Goal: Information Seeking & Learning: Learn about a topic

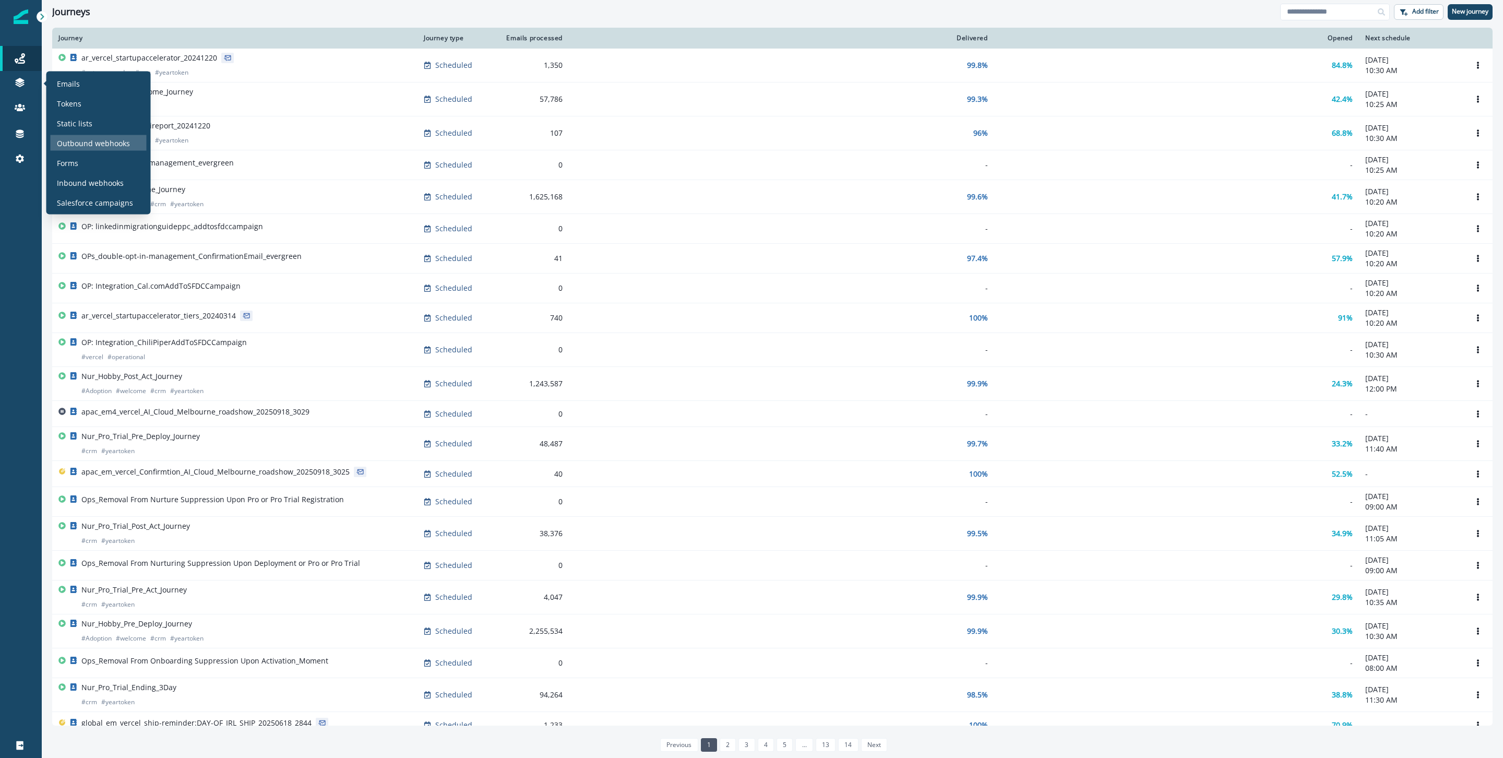
click at [90, 139] on p "Outbound webhooks" at bounding box center [93, 142] width 73 height 11
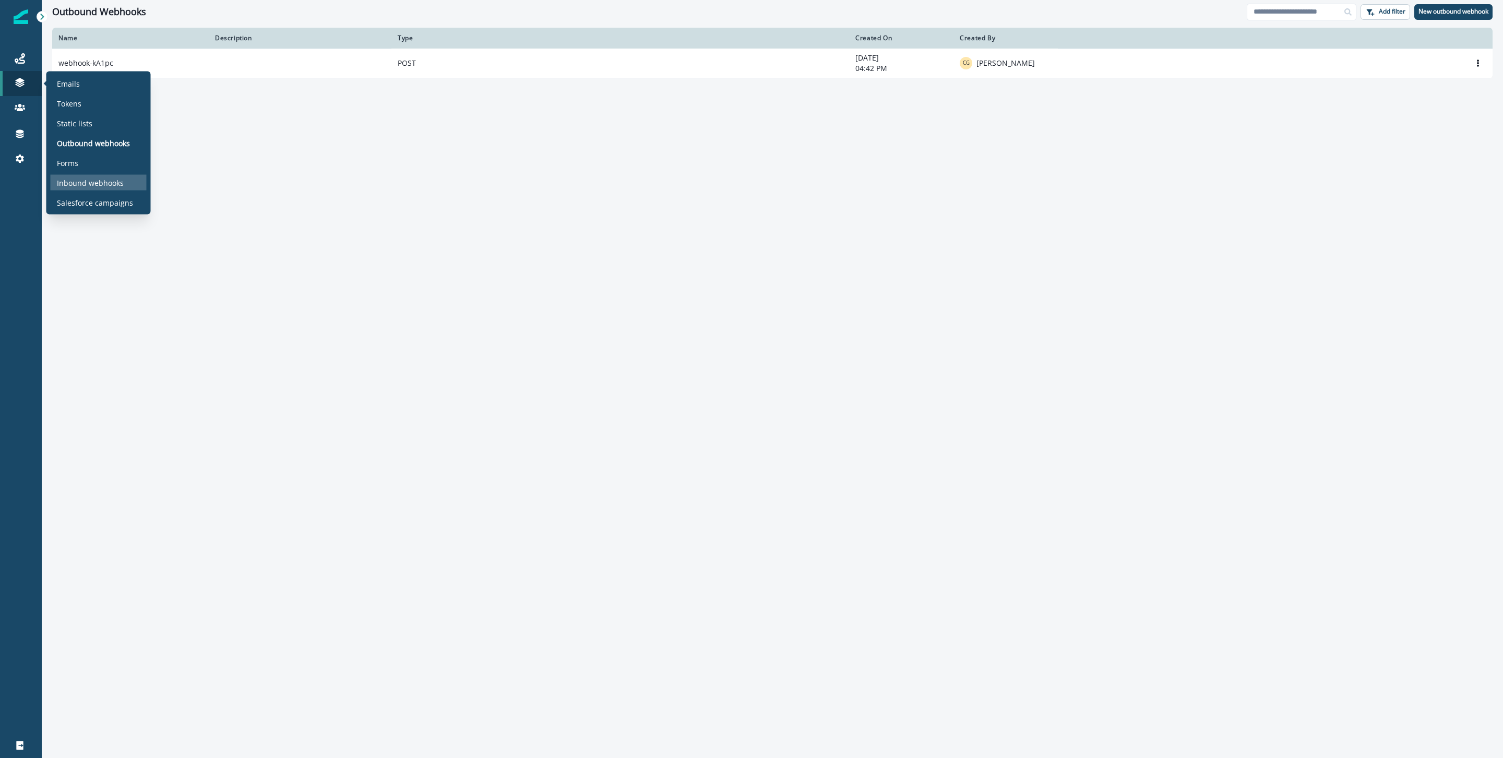
click at [84, 180] on p "Inbound webhooks" at bounding box center [90, 182] width 67 height 11
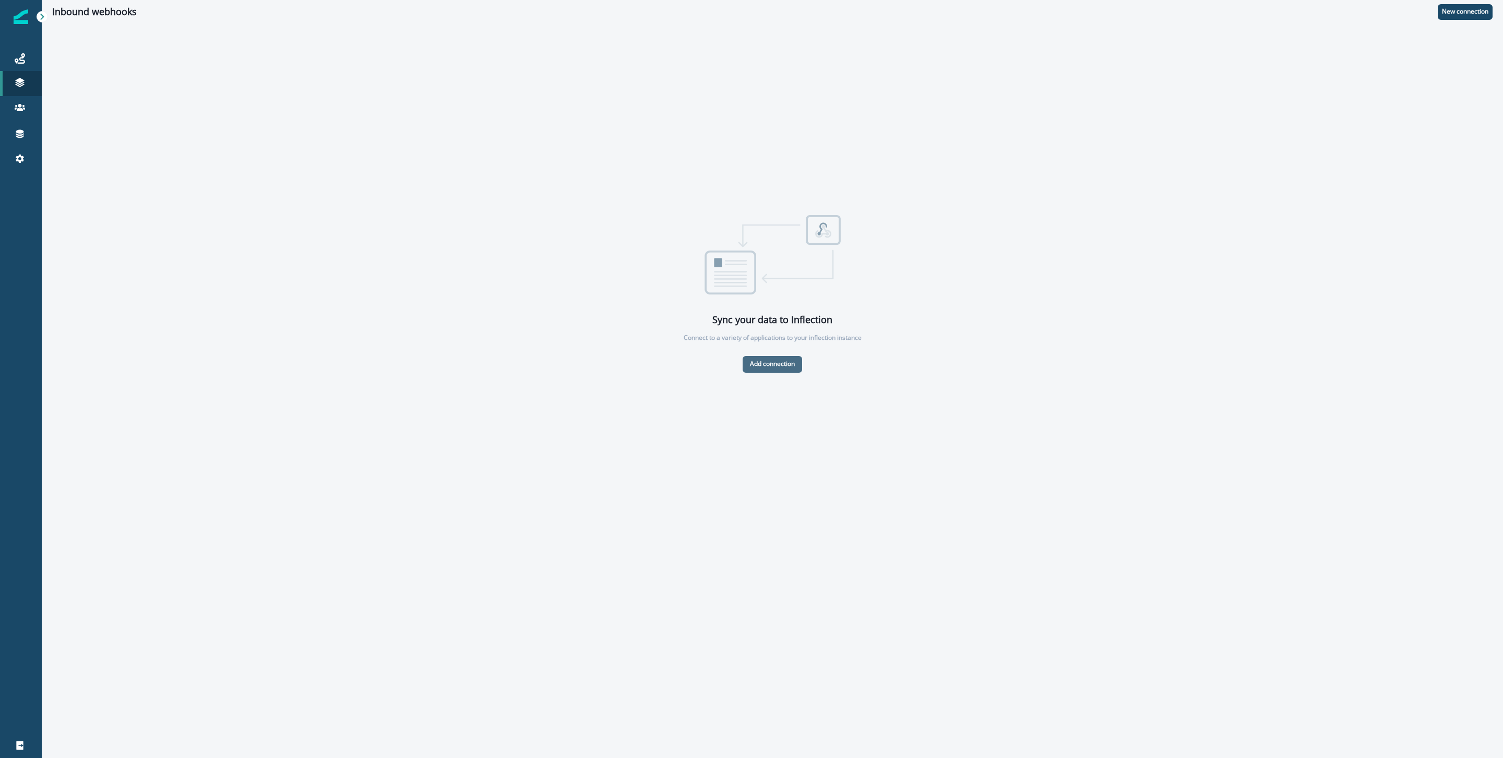
click at [750, 361] on p "Add connection" at bounding box center [772, 363] width 45 height 7
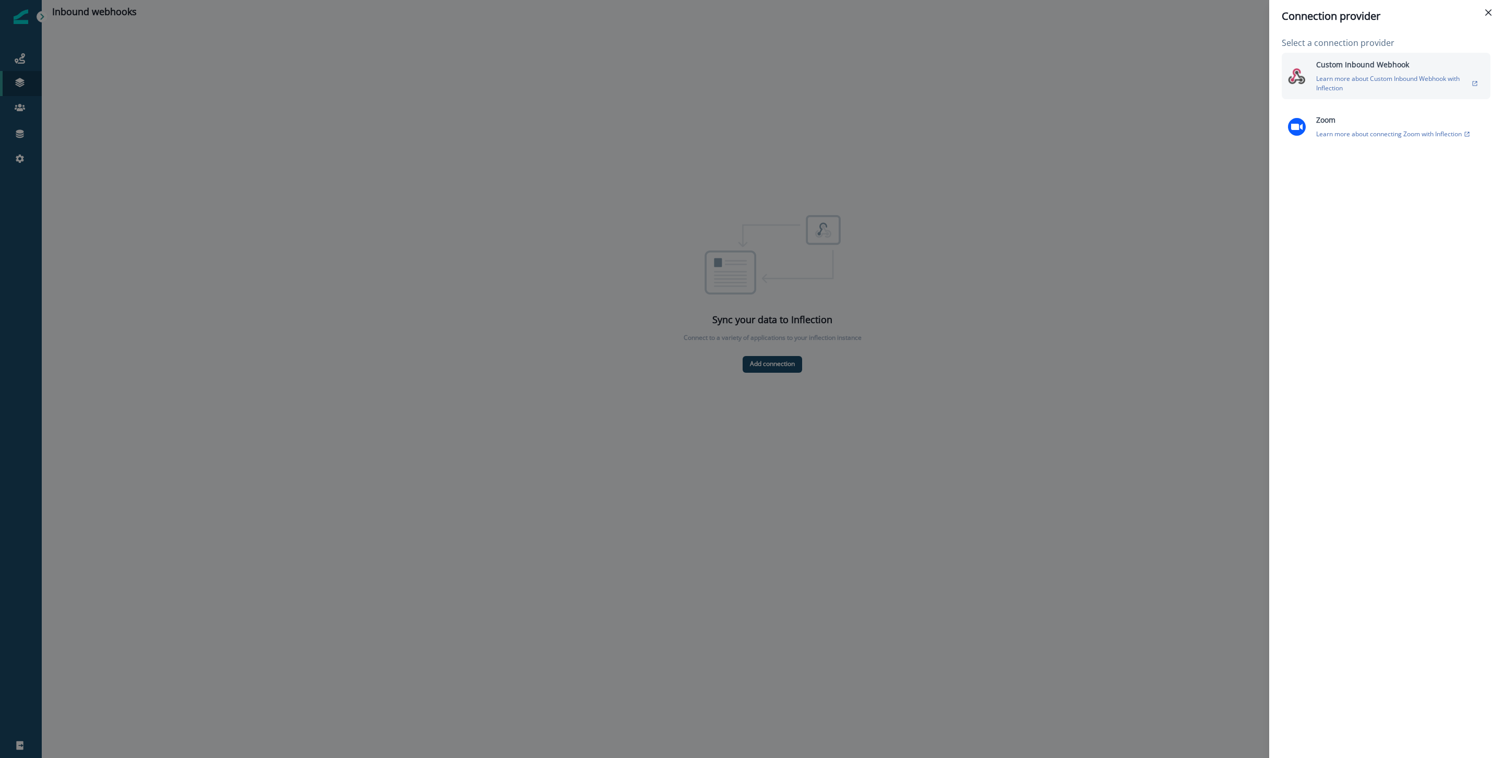
click at [1375, 81] on p "Learn more about Custom Inbound Webhook with Inflection" at bounding box center [1392, 83] width 153 height 19
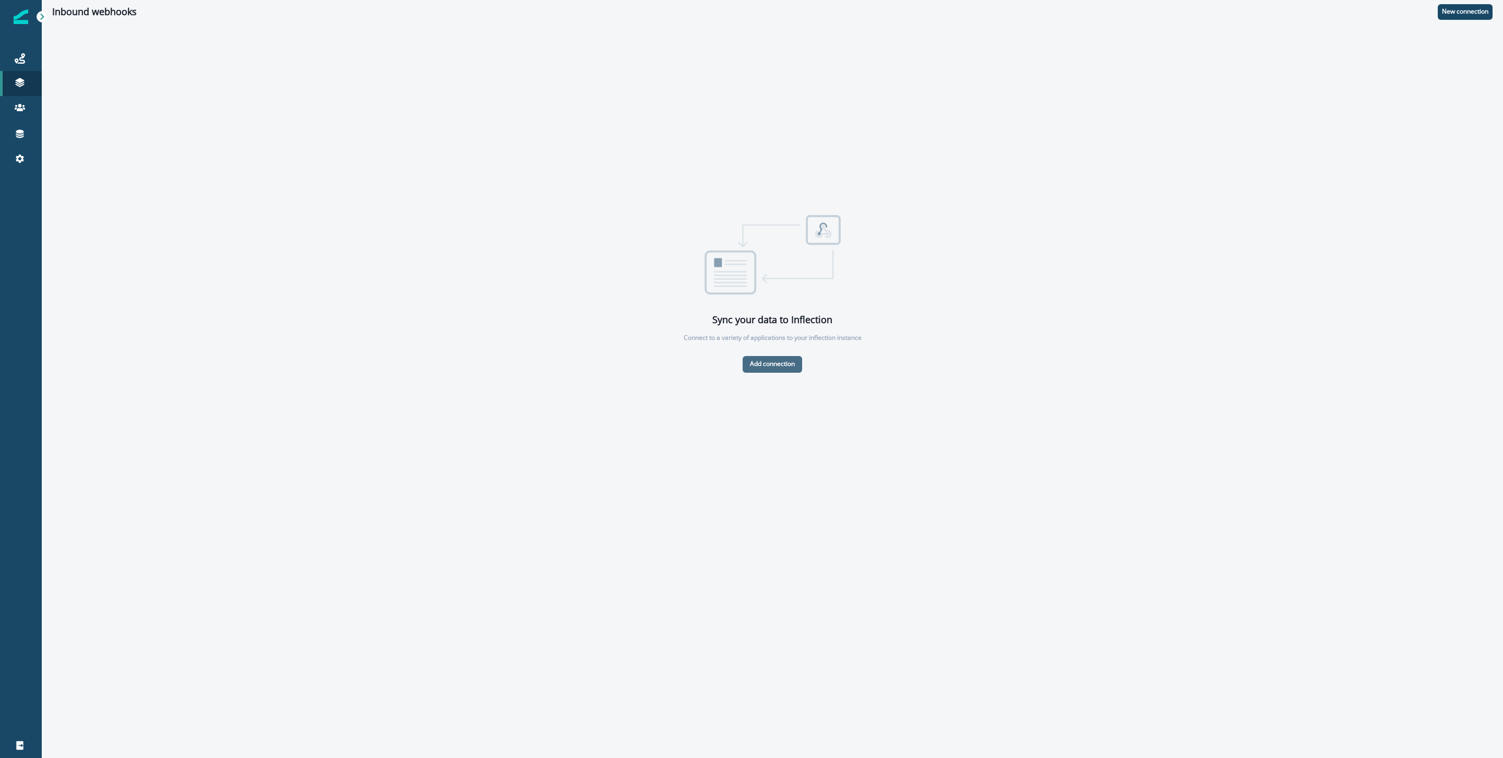
click at [797, 366] on button "Add connection" at bounding box center [772, 364] width 59 height 17
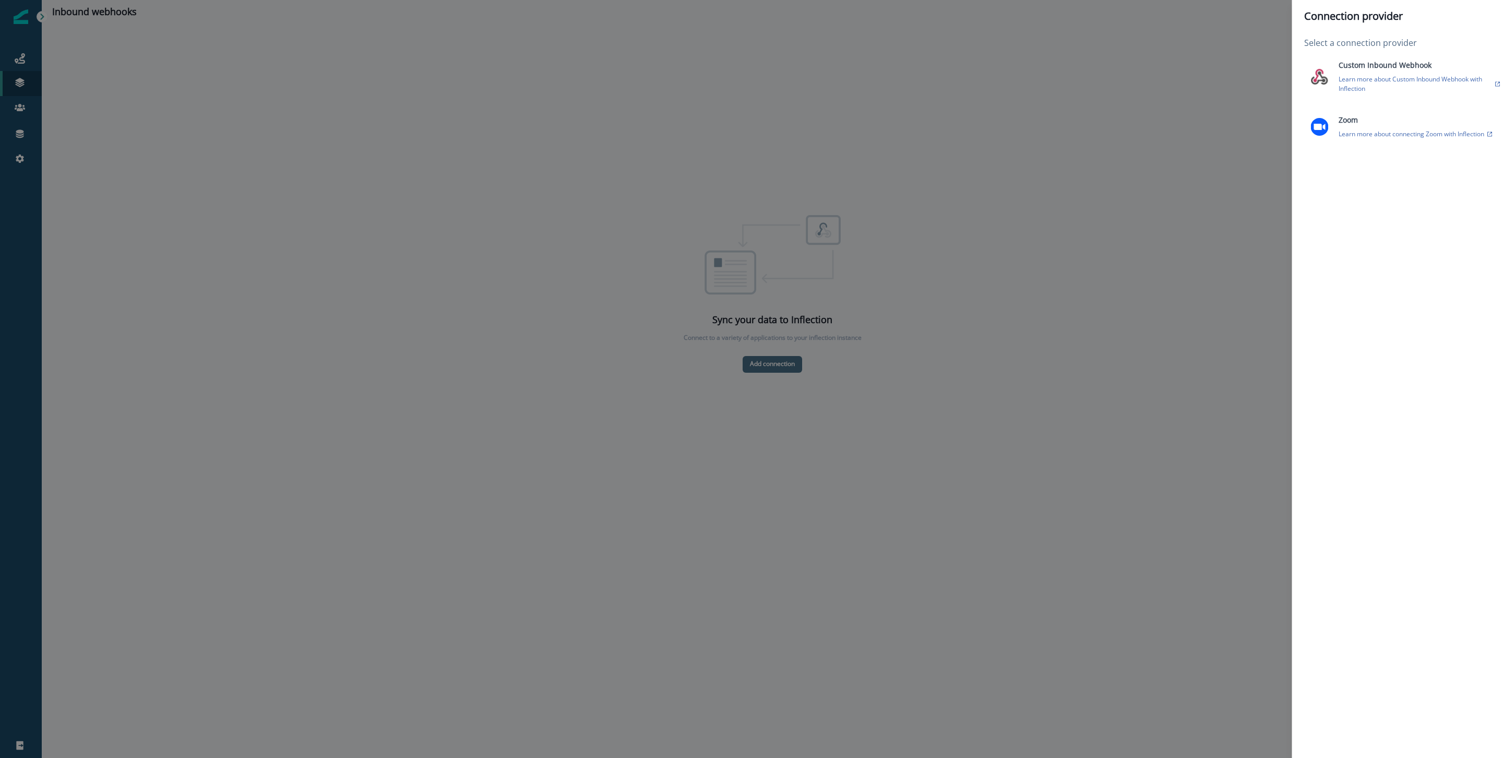
click at [797, 366] on div "Connection provider Select a connection provider Custom Inbound Webhook Learn m…" at bounding box center [751, 379] width 1503 height 758
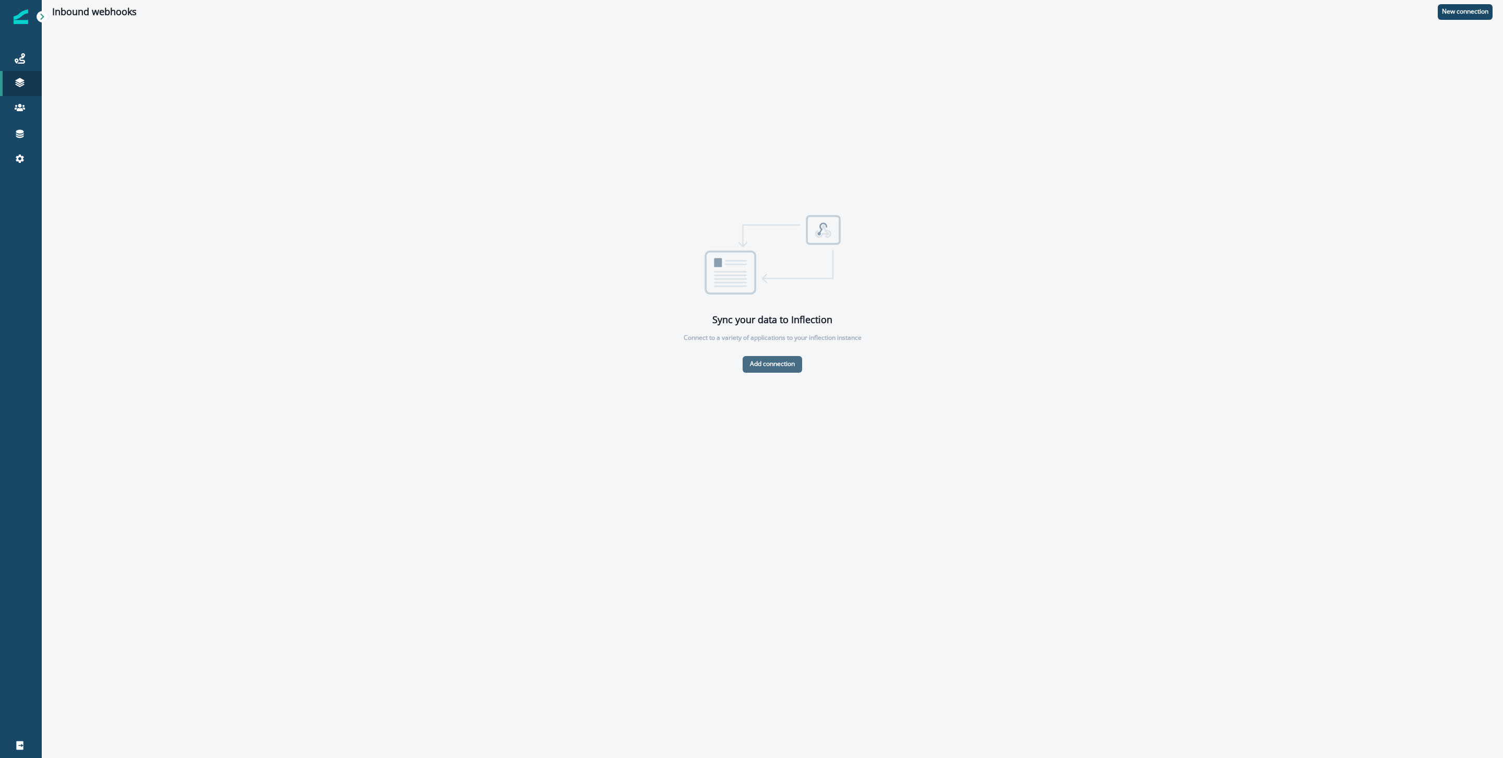
click at [796, 359] on button "Add connection" at bounding box center [772, 364] width 59 height 17
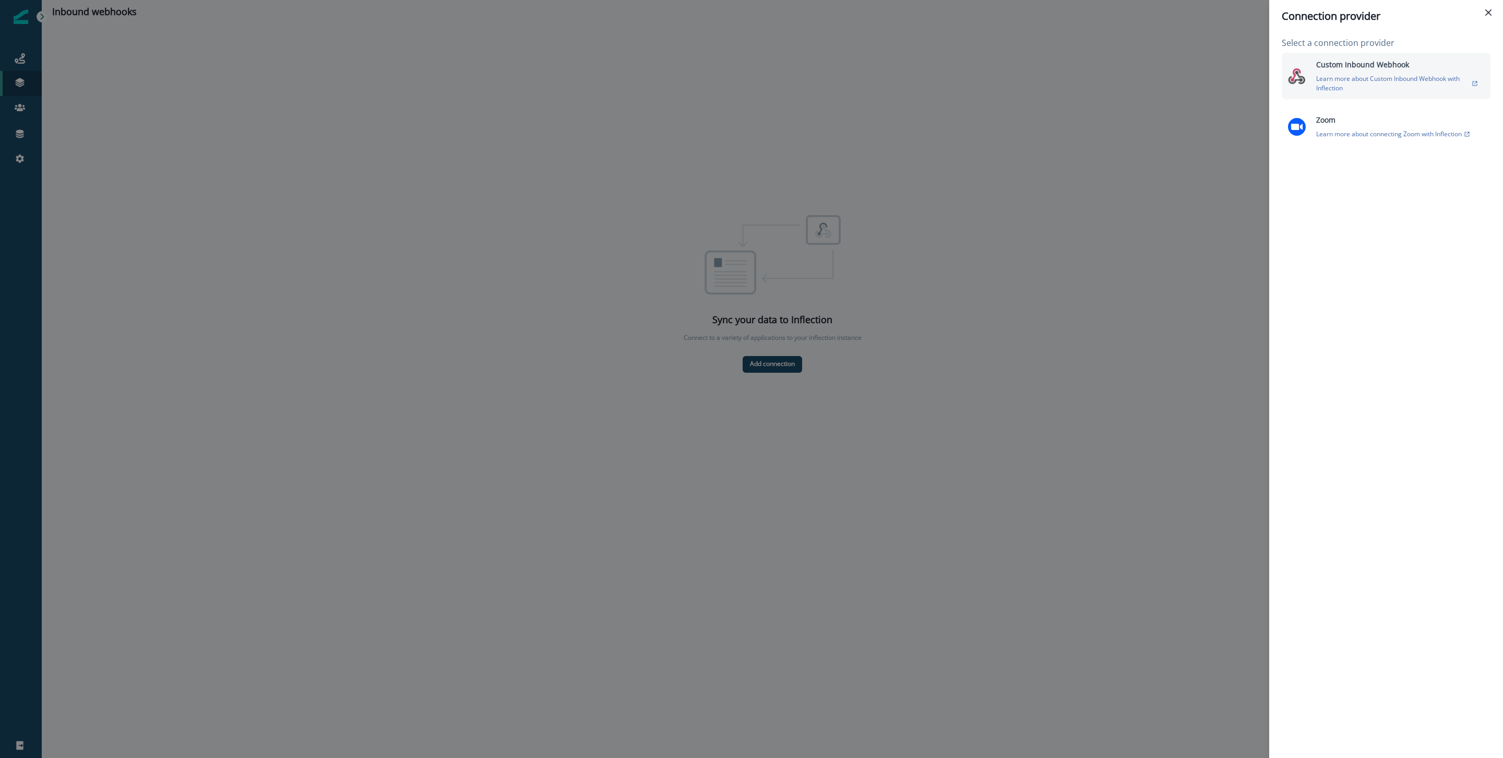
click at [1478, 81] on div "Custom Inbound Webhook Learn more about Custom Inbound Webhook with Inflection" at bounding box center [1397, 76] width 174 height 34
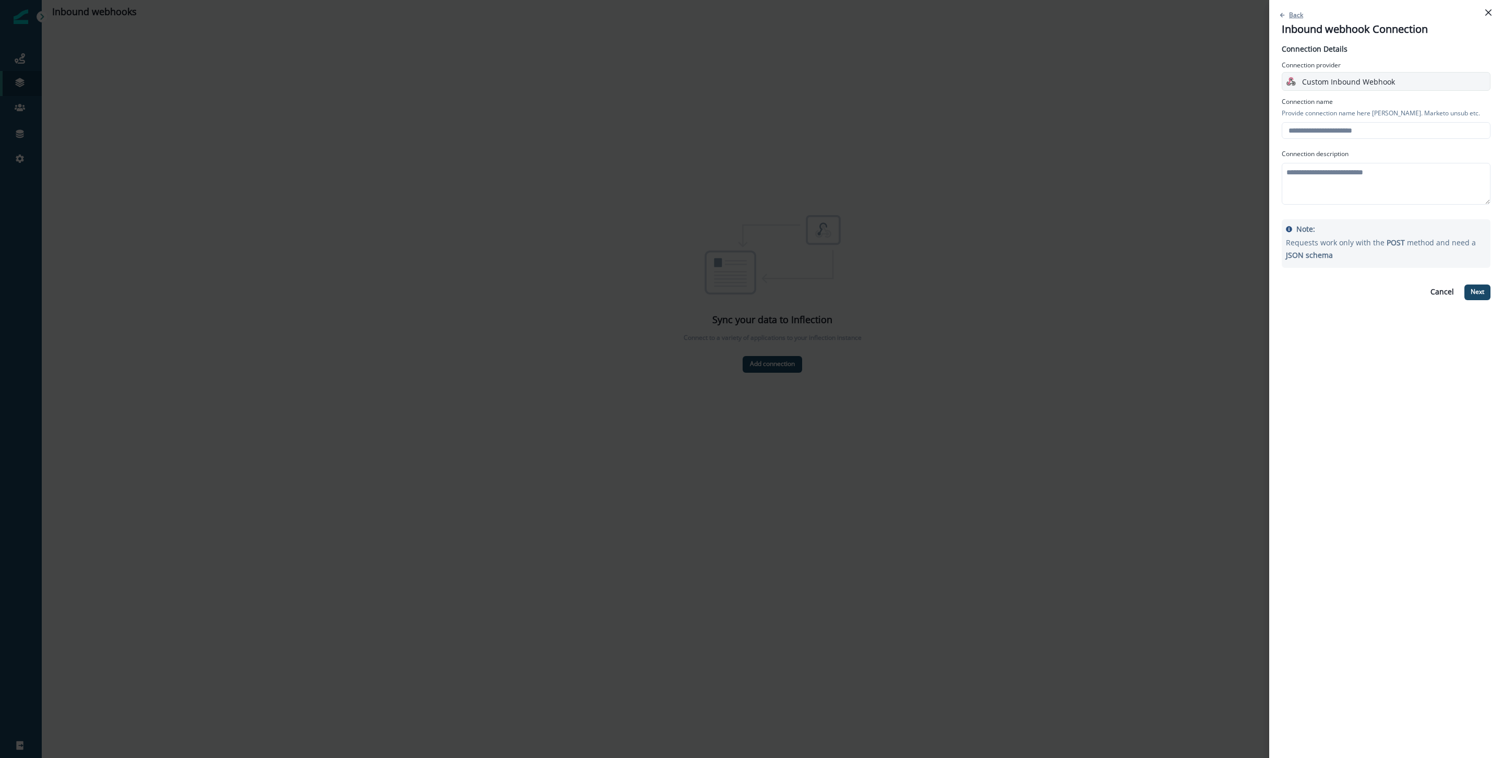
click at [1301, 17] on p "Back" at bounding box center [1296, 14] width 14 height 9
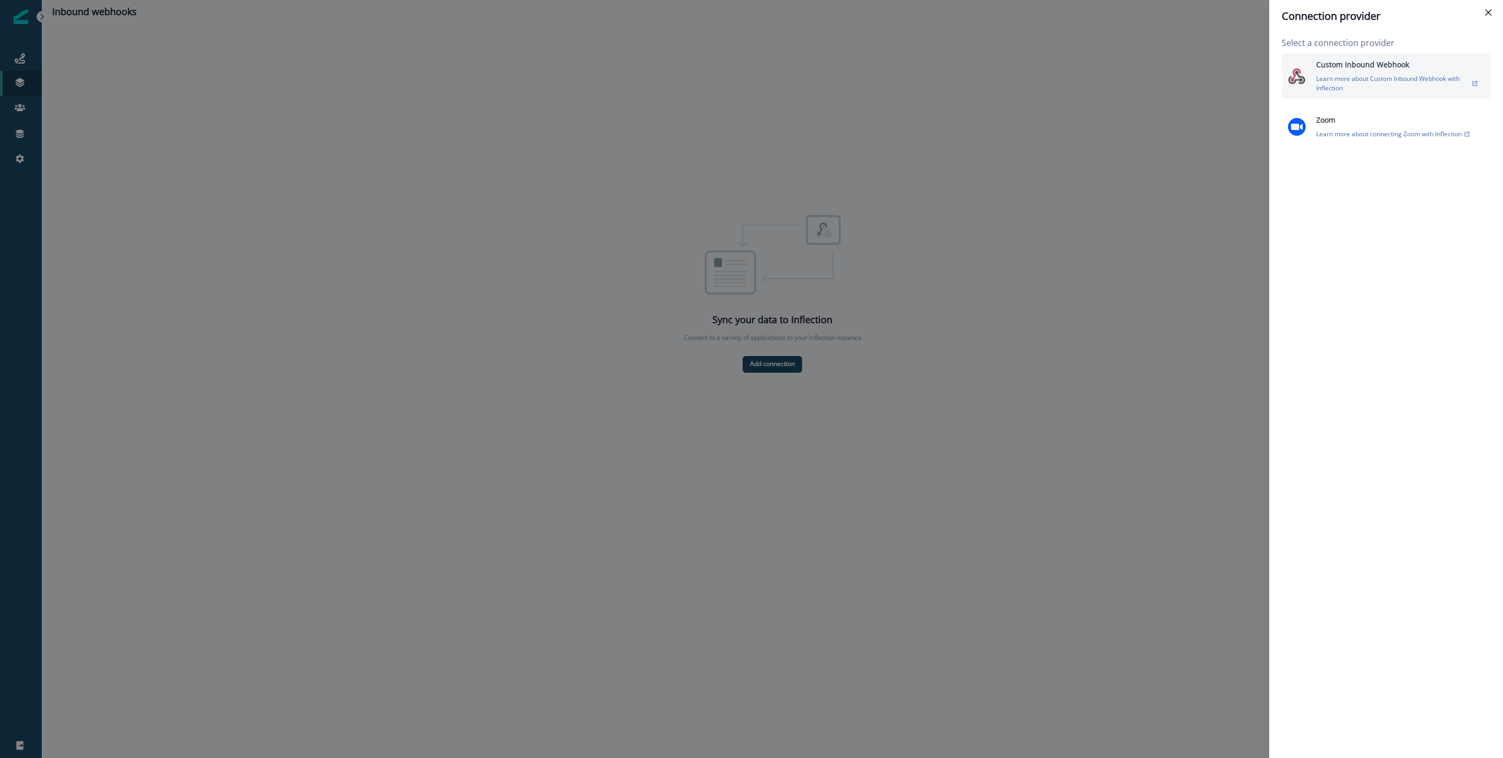
click at [1456, 80] on p "Learn more about Custom Inbound Webhook with Inflection" at bounding box center [1392, 83] width 153 height 19
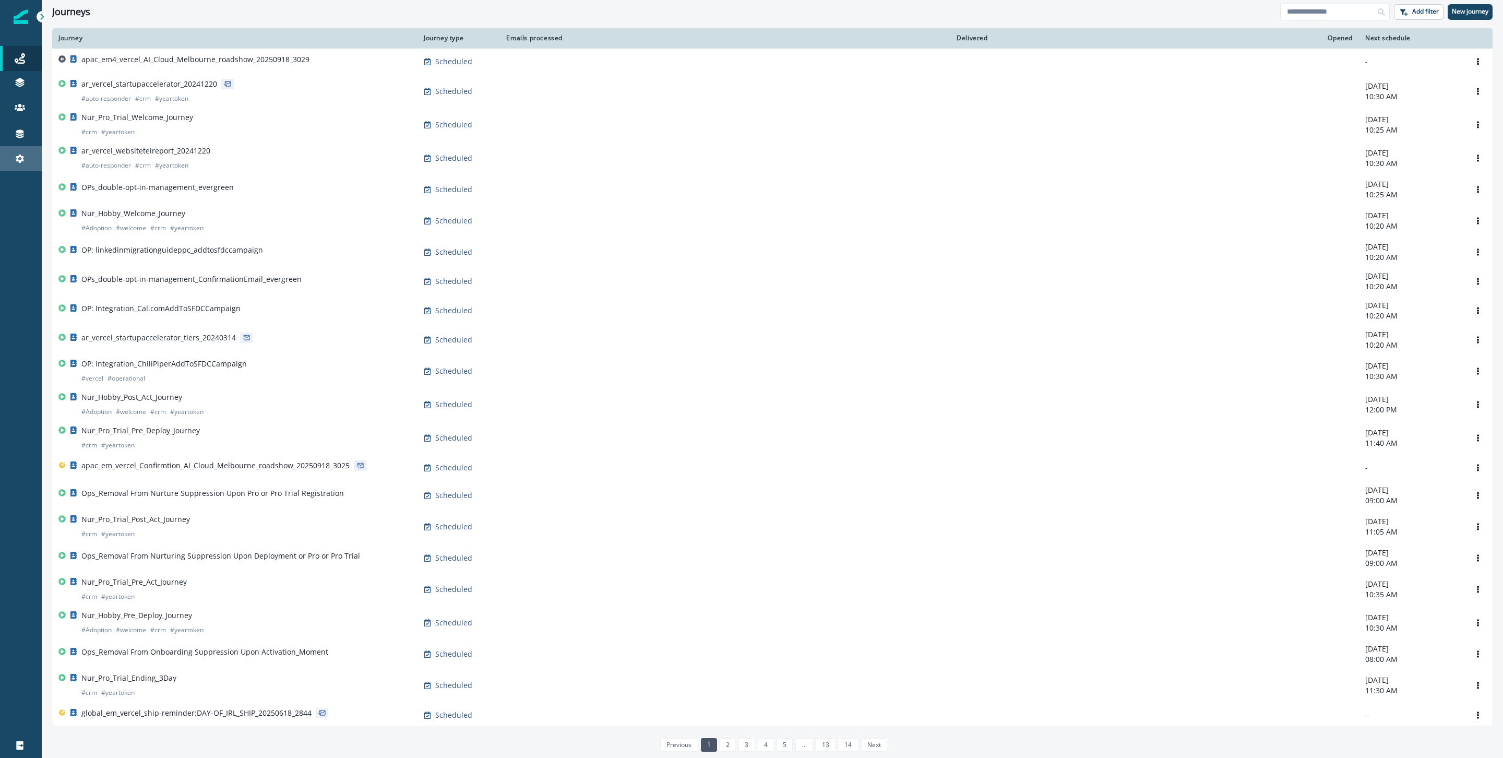
click at [16, 154] on icon at bounding box center [20, 158] width 10 height 10
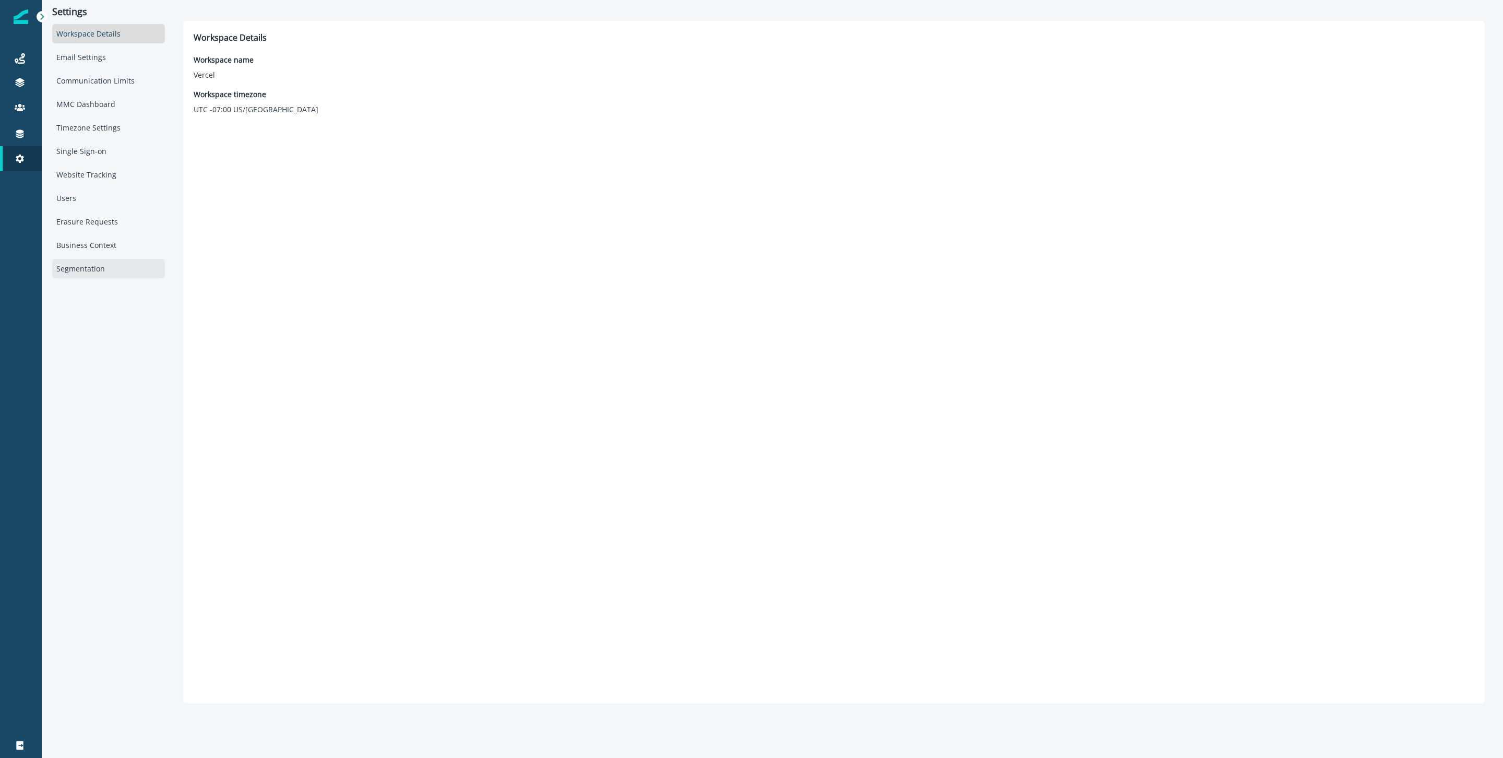
click at [85, 266] on div "Segmentation" at bounding box center [108, 268] width 113 height 19
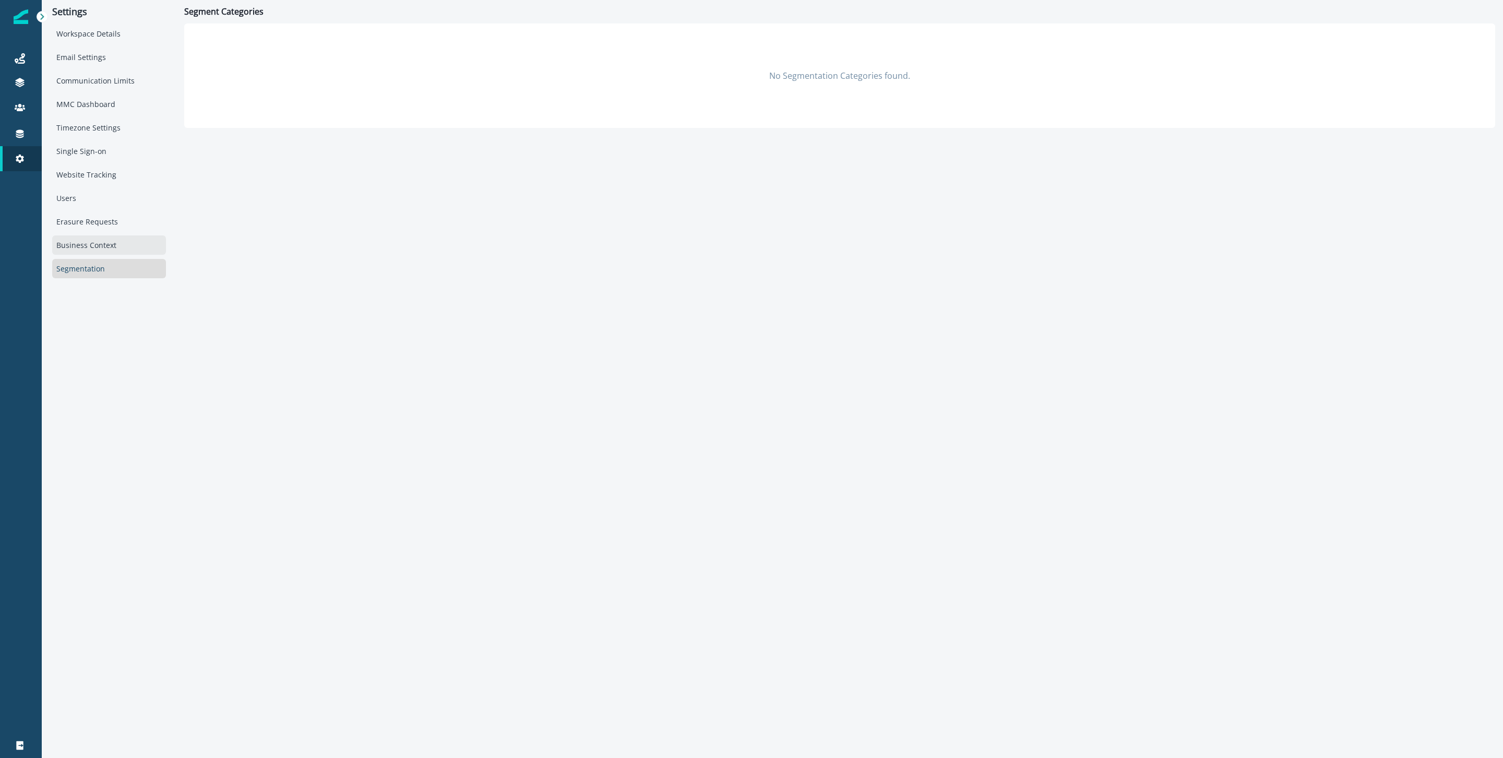
click at [84, 244] on div "Business Context" at bounding box center [109, 244] width 114 height 19
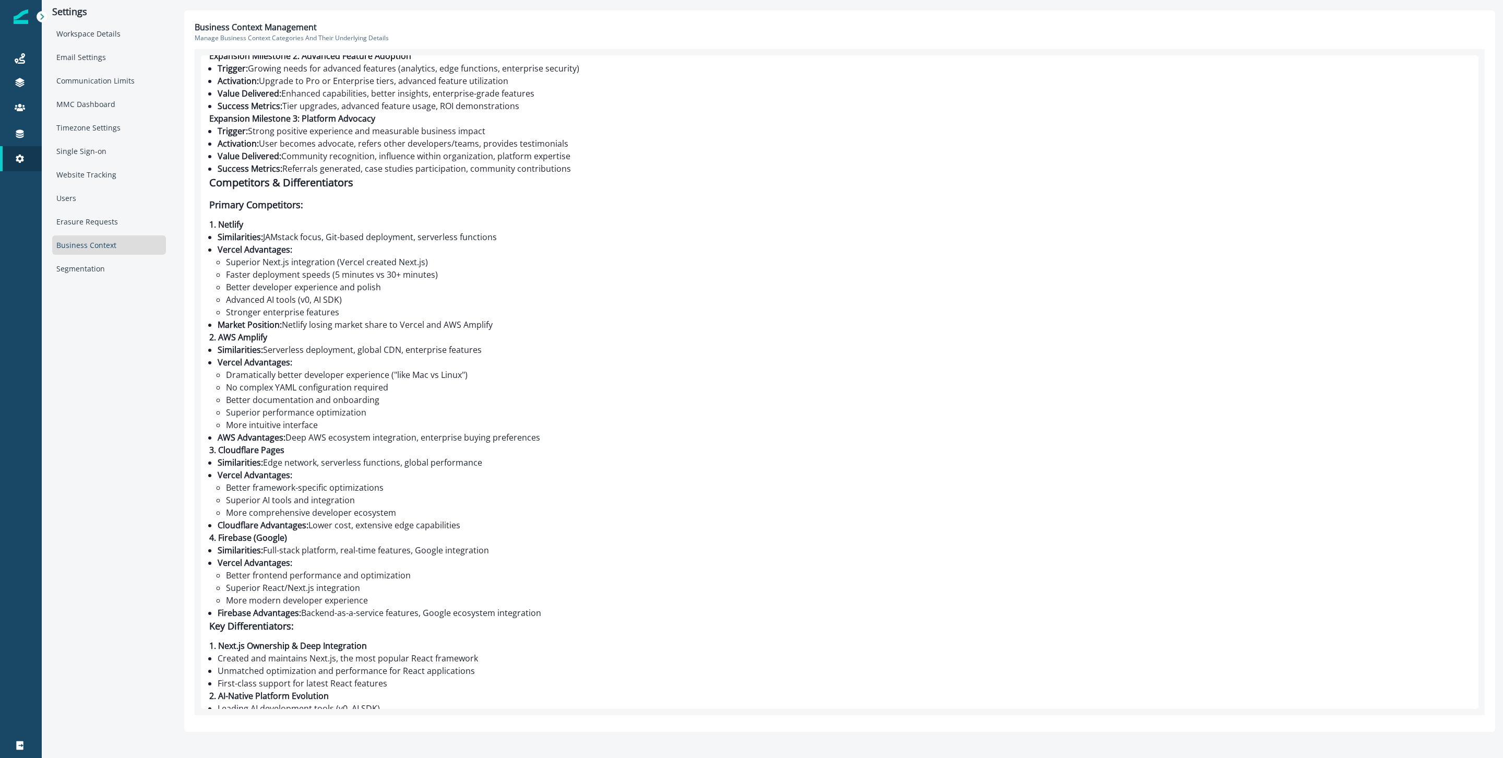
scroll to position [3045, 0]
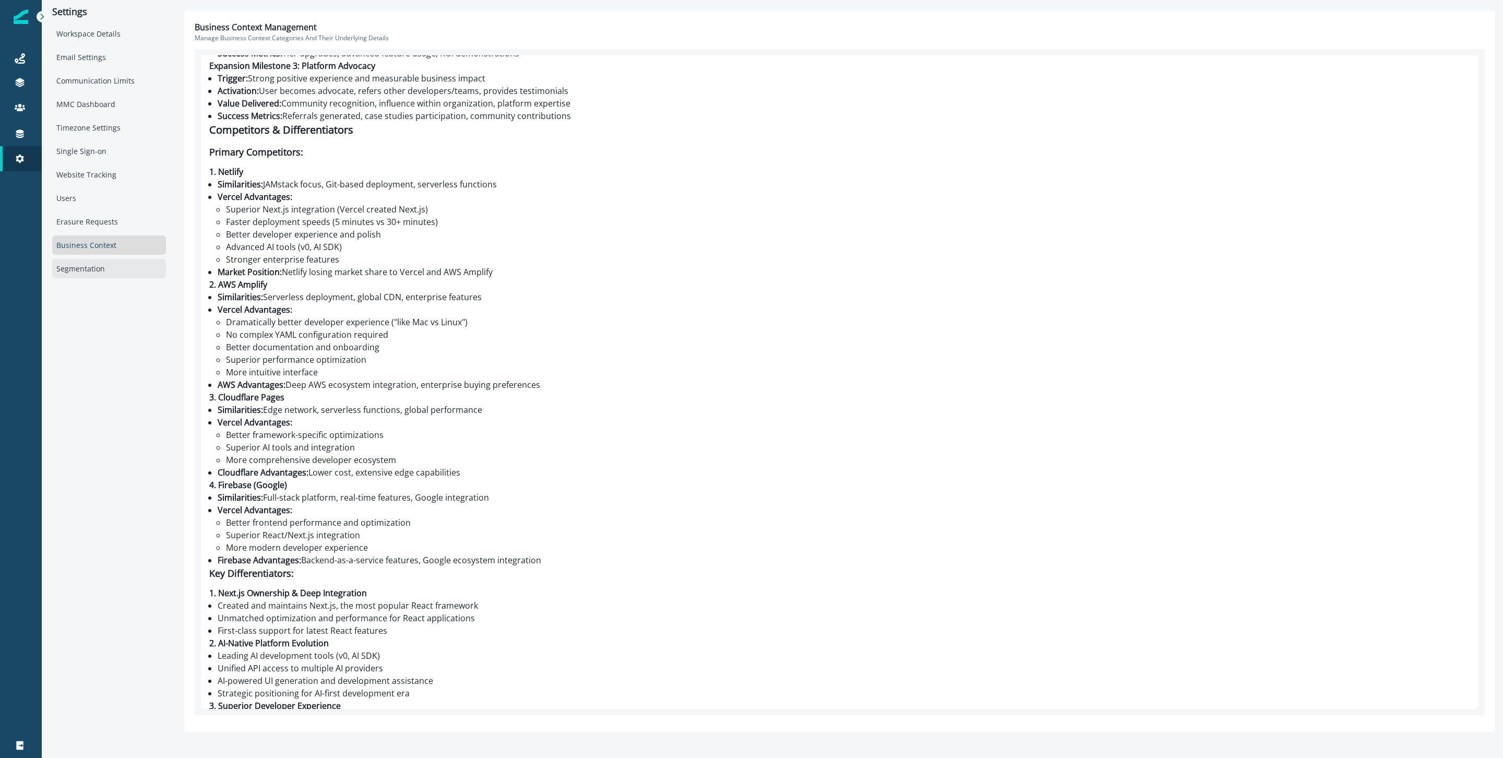
click at [111, 272] on div "Segmentation" at bounding box center [109, 268] width 114 height 19
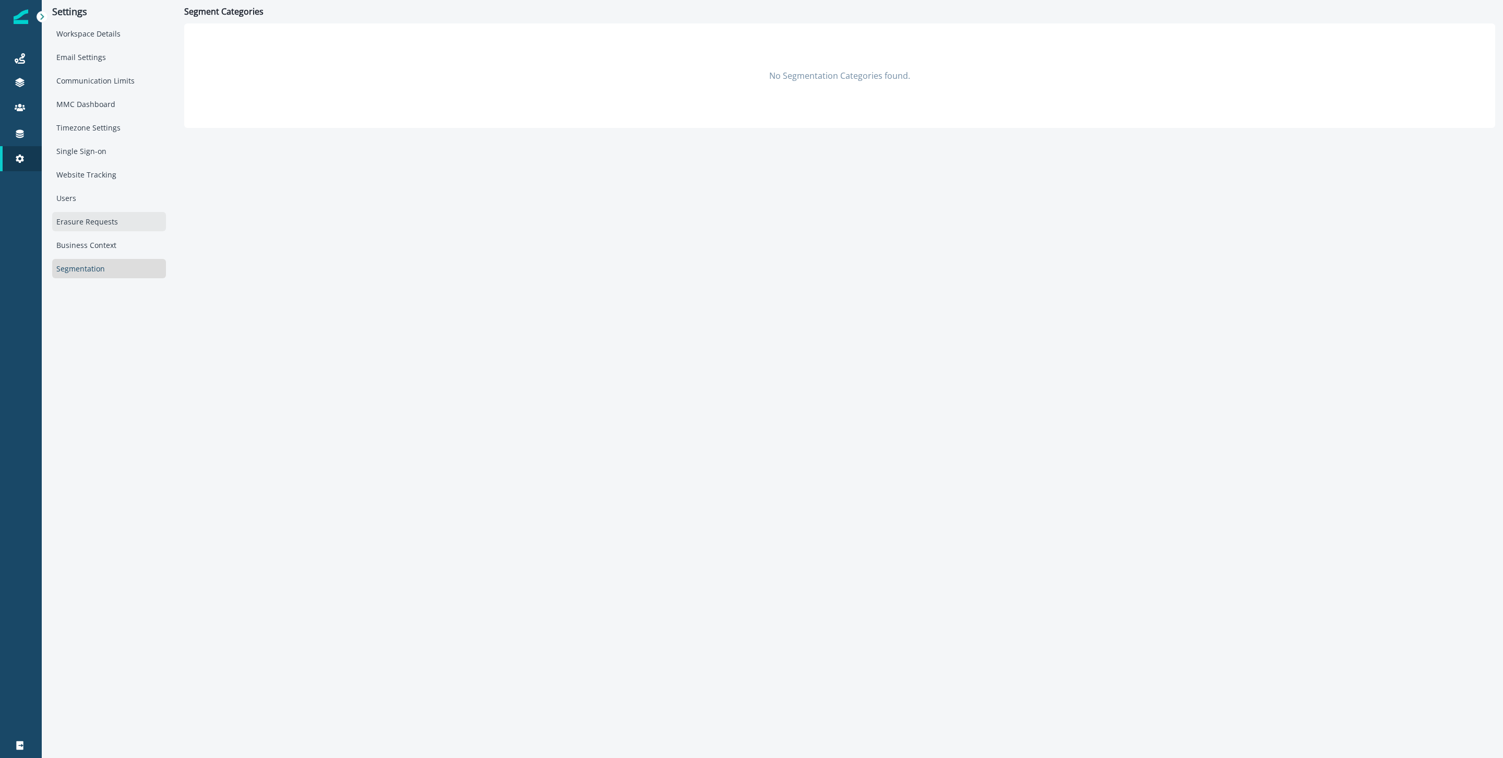
click at [104, 231] on div "Erasure Requests" at bounding box center [109, 221] width 114 height 19
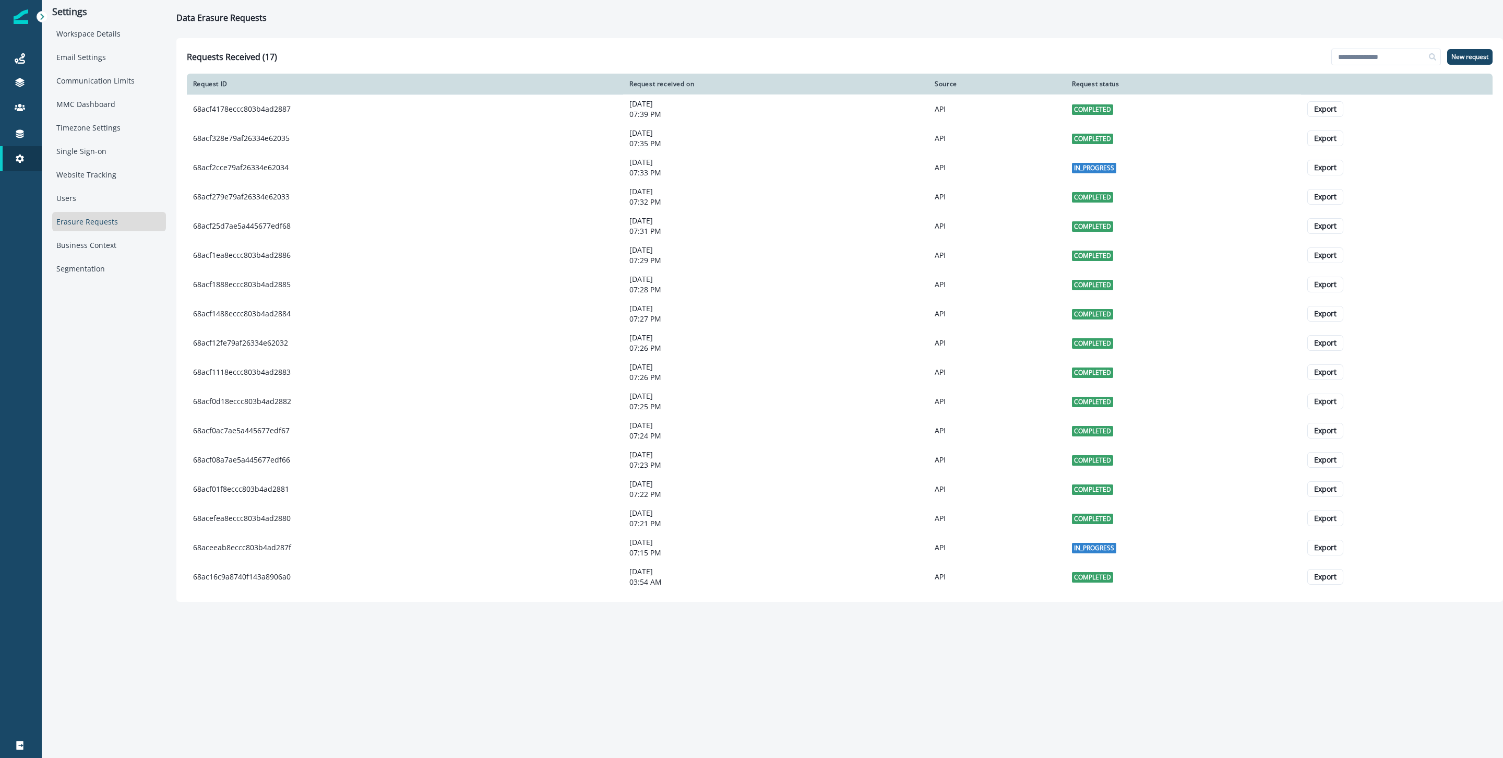
click at [90, 207] on div "Workspace Details Email Settings Communication Limits MMC Dashboard Timezone Se…" at bounding box center [109, 151] width 114 height 254
click at [82, 196] on div "Users" at bounding box center [109, 197] width 114 height 19
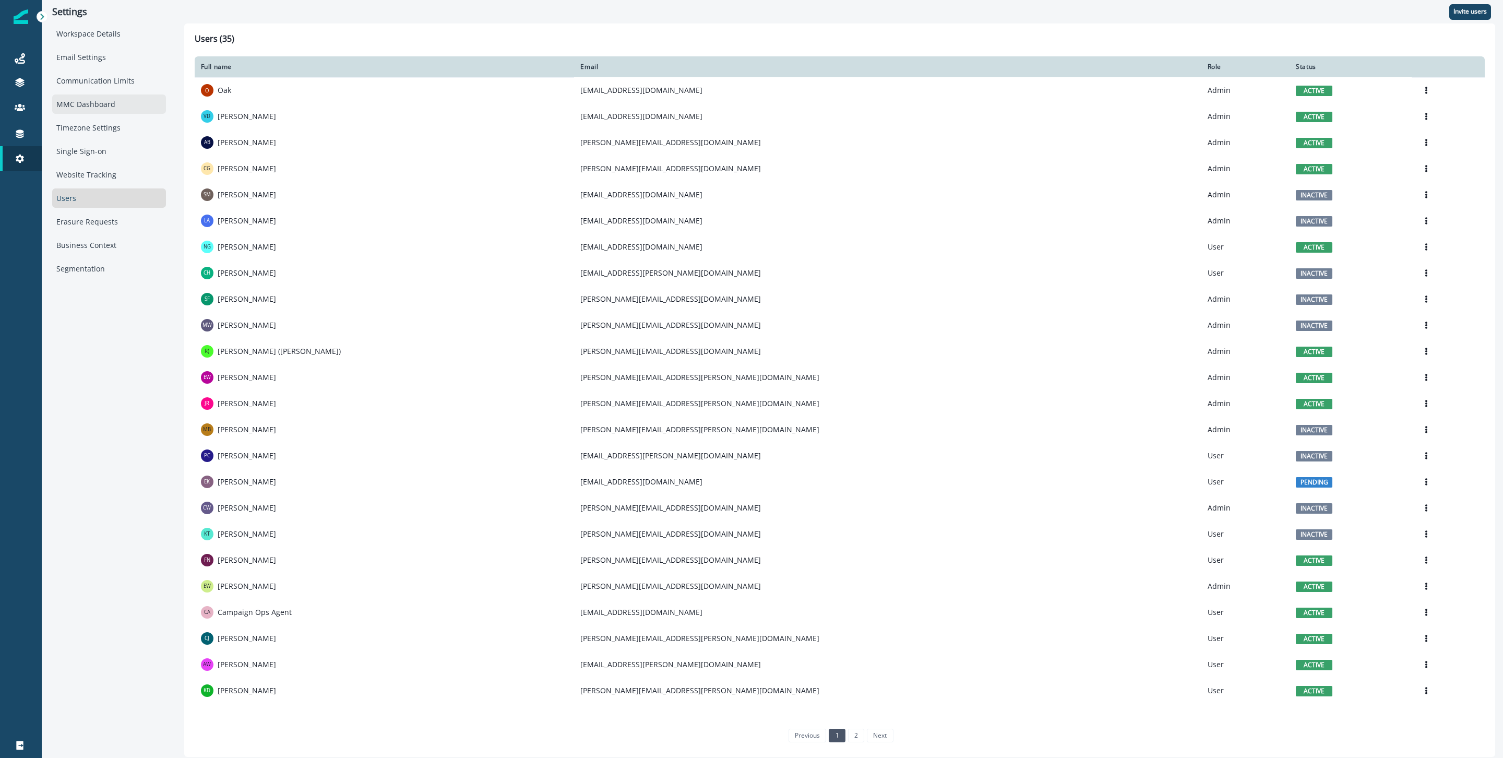
click at [88, 105] on div "MMC Dashboard" at bounding box center [109, 103] width 114 height 19
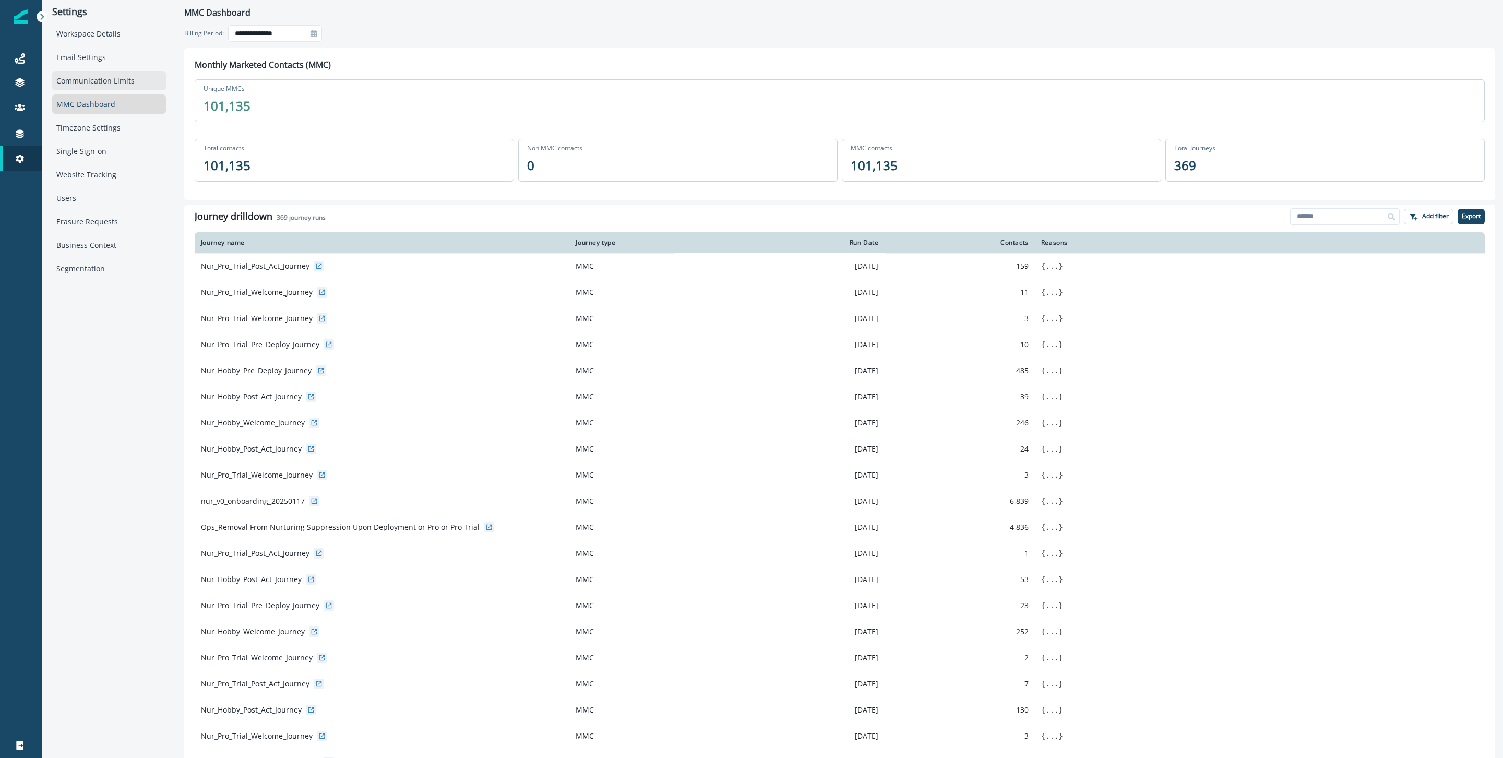
click at [115, 80] on div "Communication Limits" at bounding box center [109, 80] width 114 height 19
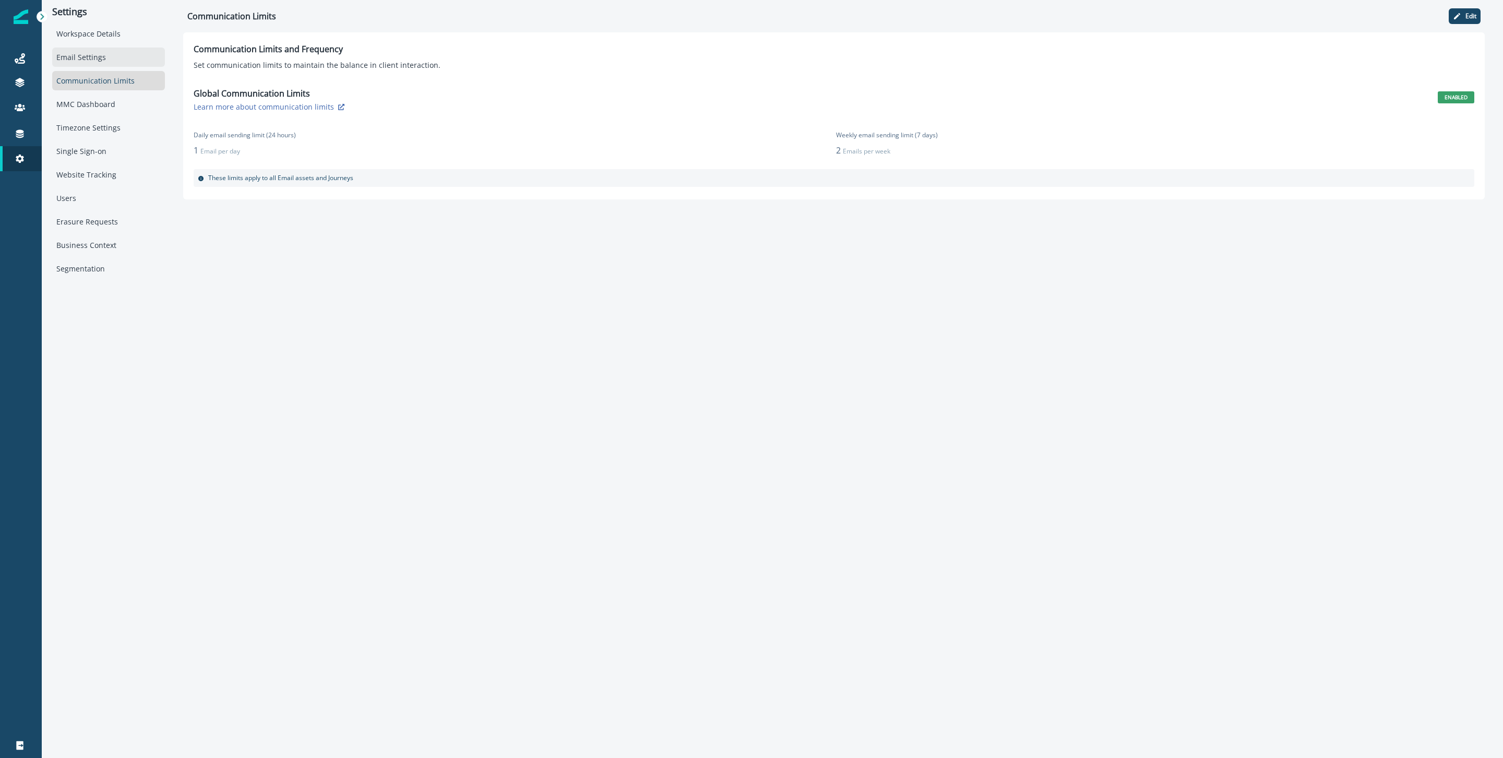
click at [87, 60] on div "Email Settings" at bounding box center [108, 56] width 113 height 19
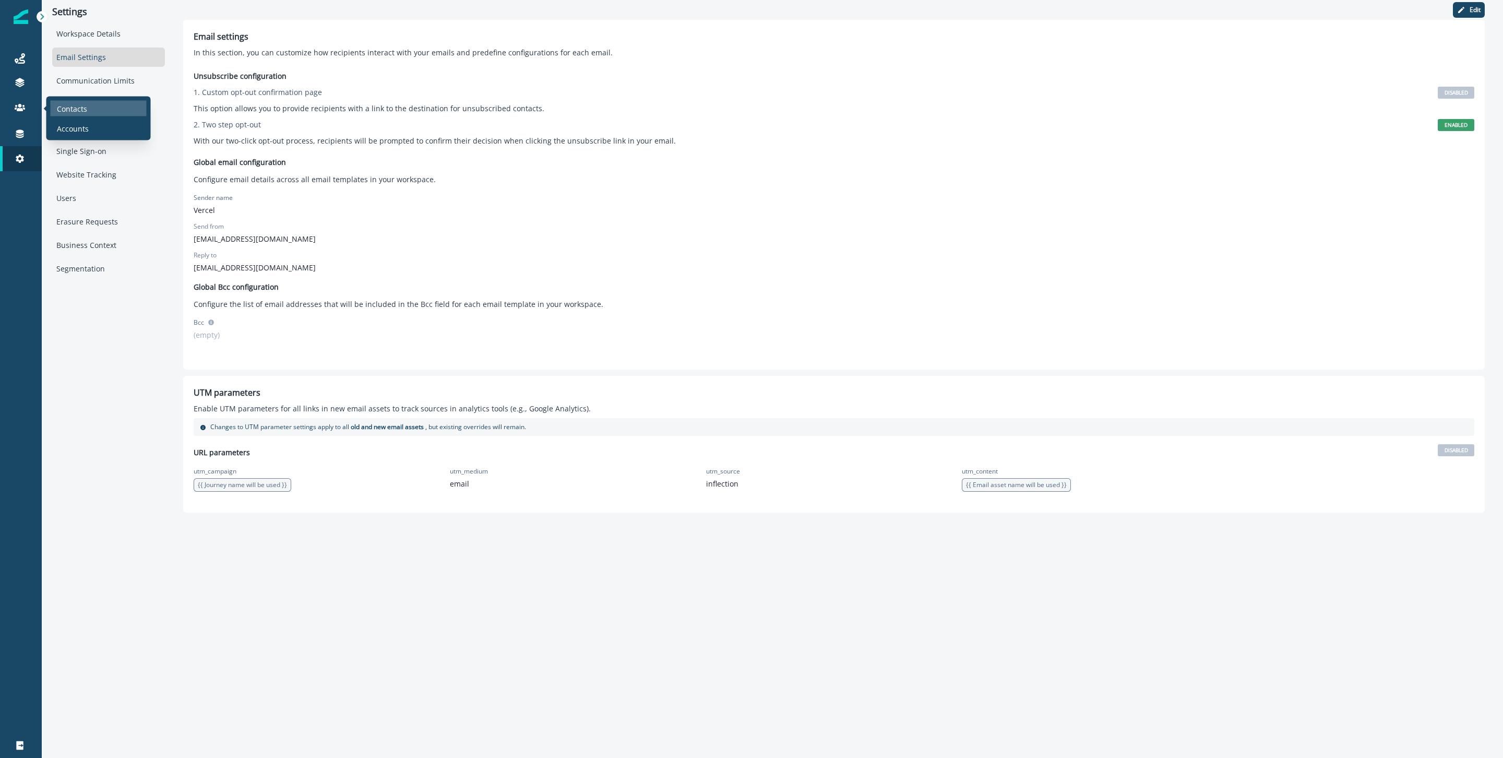
click at [70, 102] on div "Contacts" at bounding box center [99, 109] width 96 height 16
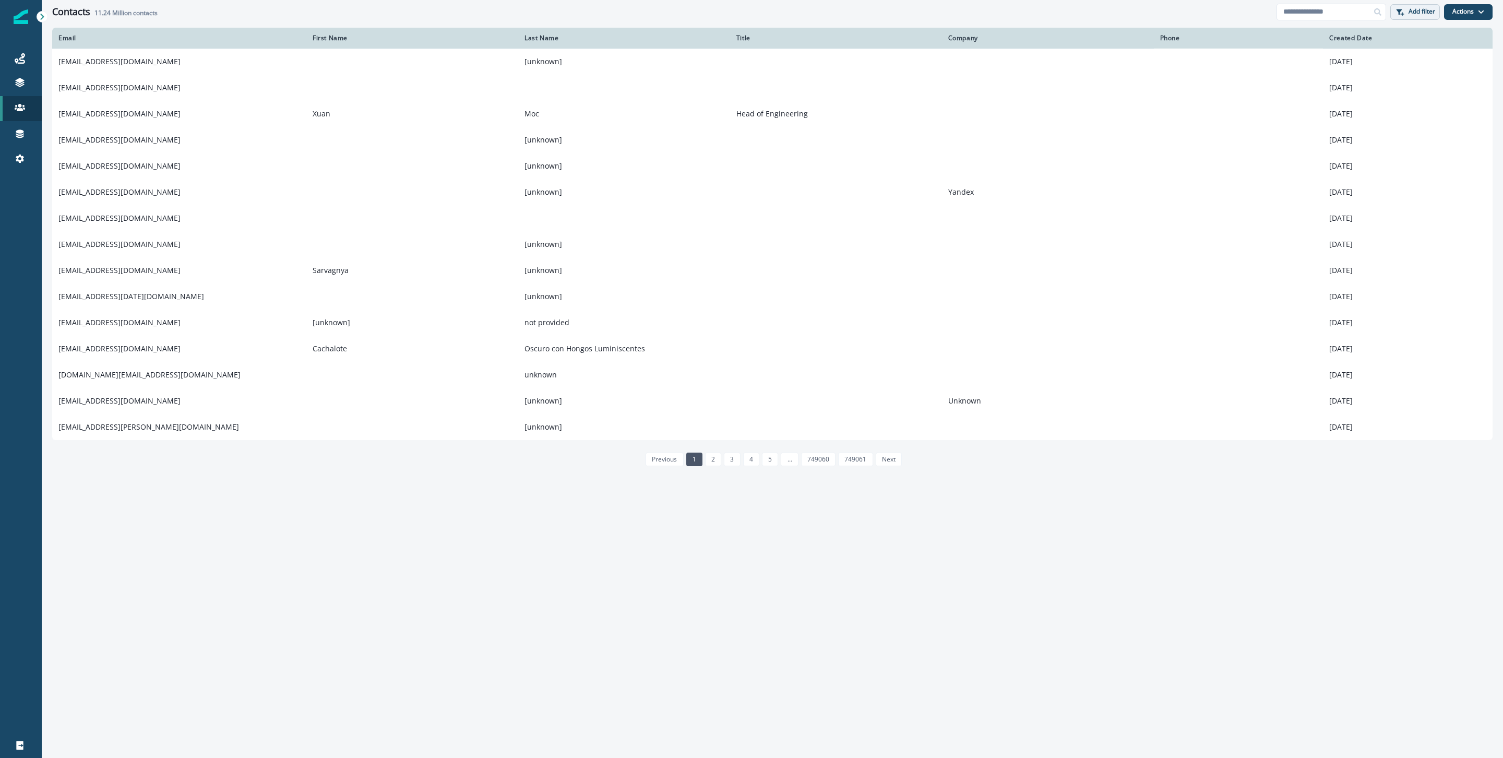
click at [1417, 11] on p "Add filter" at bounding box center [1421, 11] width 27 height 7
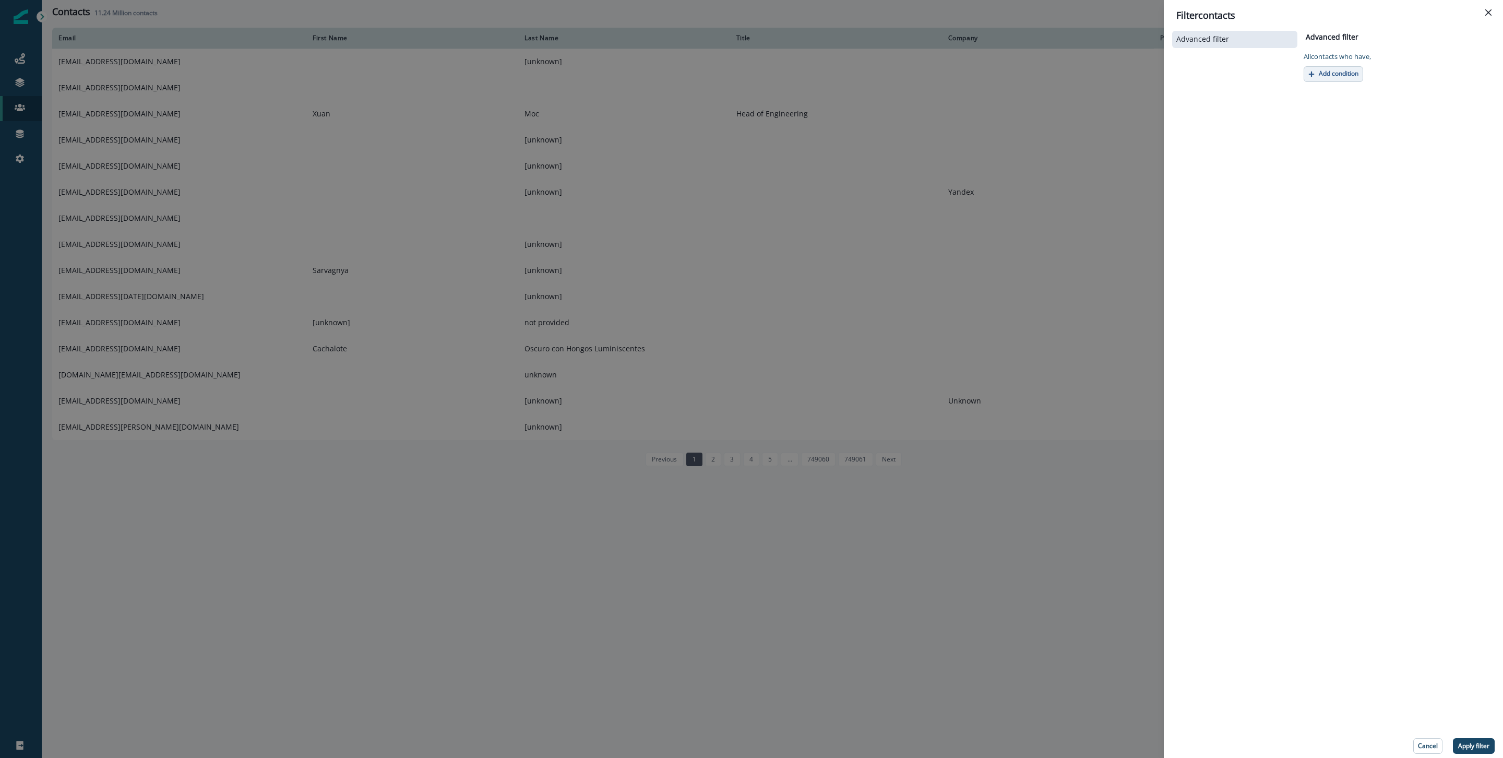
click at [1332, 66] on button "Add condition" at bounding box center [1333, 74] width 59 height 16
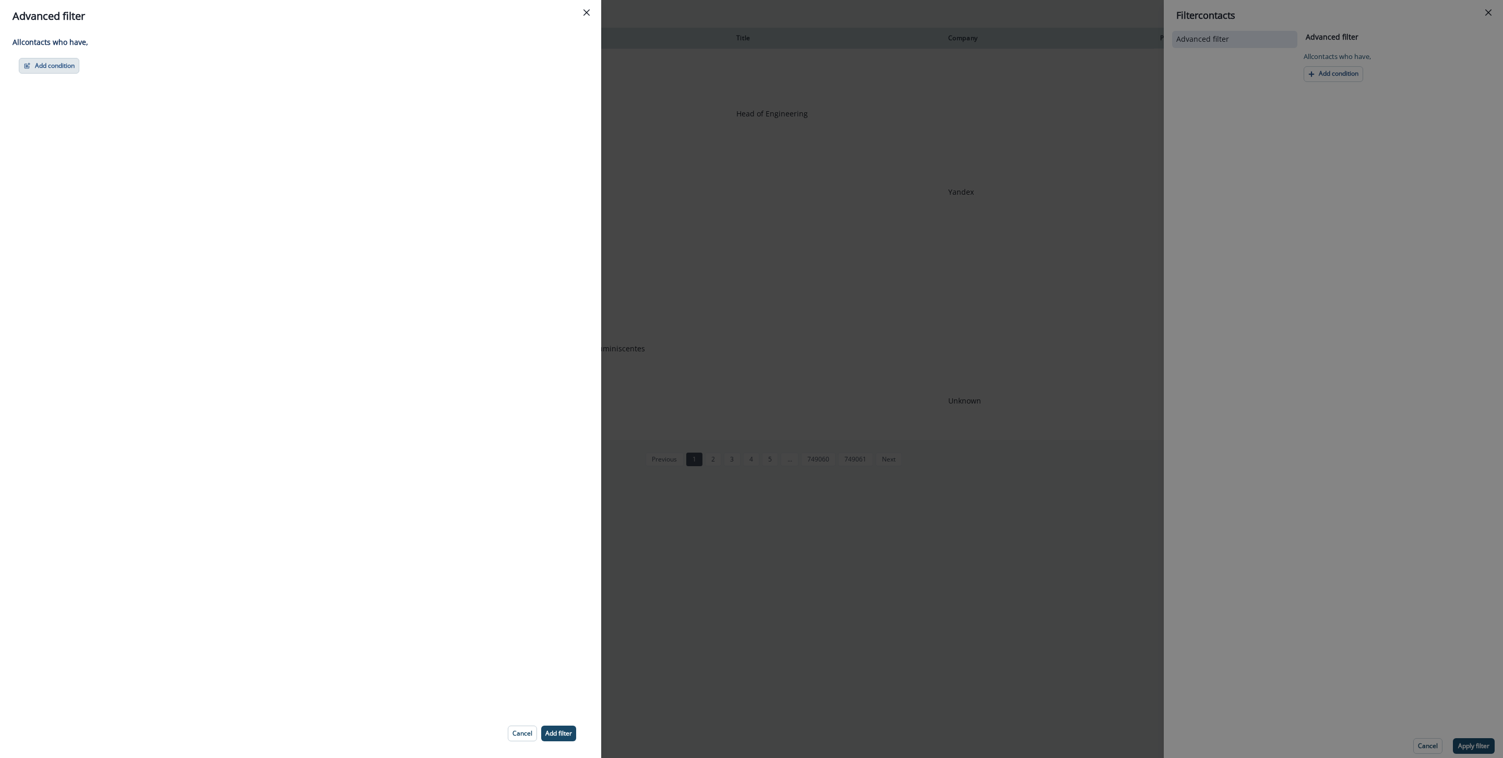
click at [42, 67] on button "Add condition" at bounding box center [49, 66] width 61 height 16
click at [99, 129] on button "Performed a product event" at bounding box center [85, 127] width 132 height 17
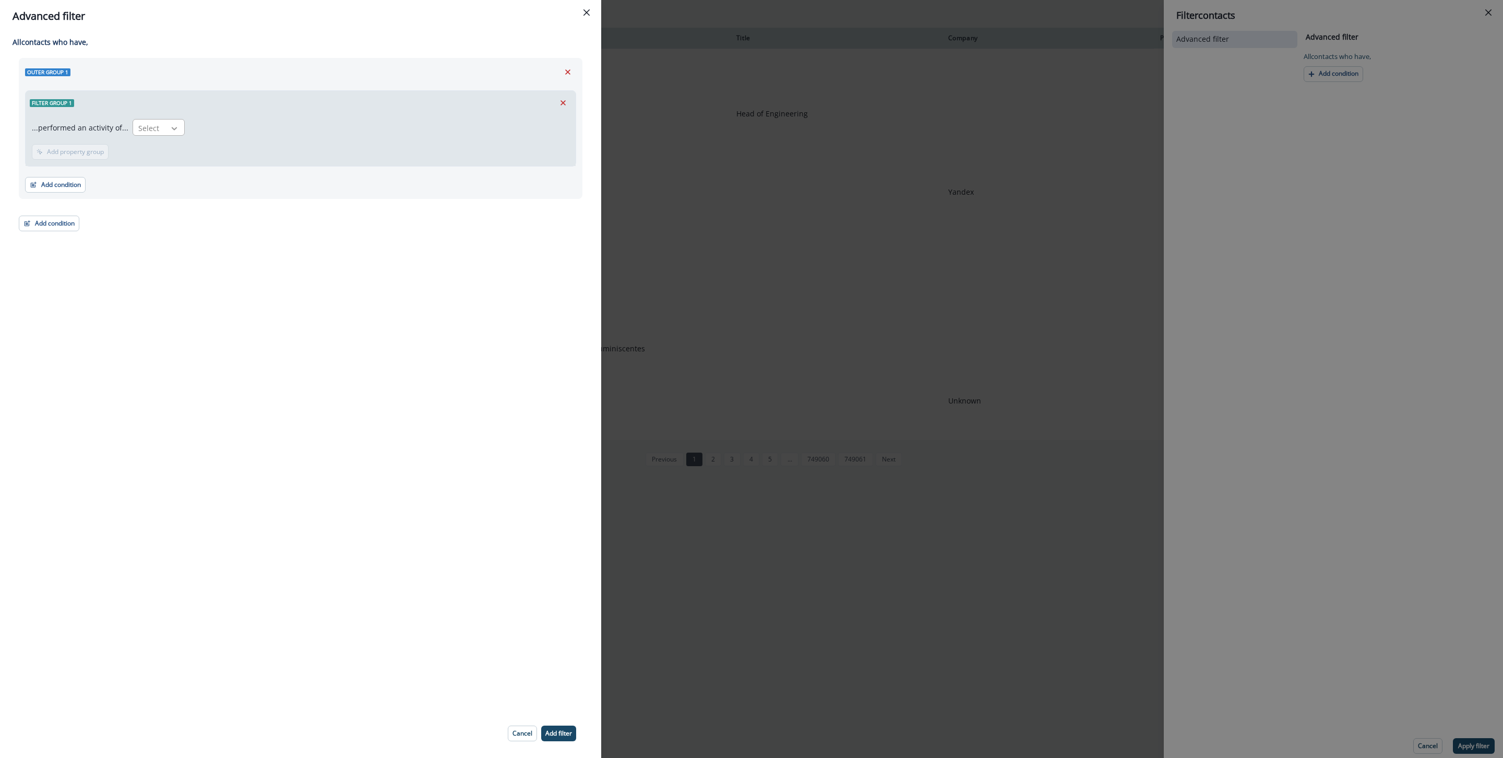
click at [172, 128] on icon at bounding box center [175, 128] width 6 height 3
click at [188, 150] on div "first_deployment" at bounding box center [196, 151] width 135 height 19
click at [567, 731] on p "Add filter" at bounding box center [558, 733] width 27 height 7
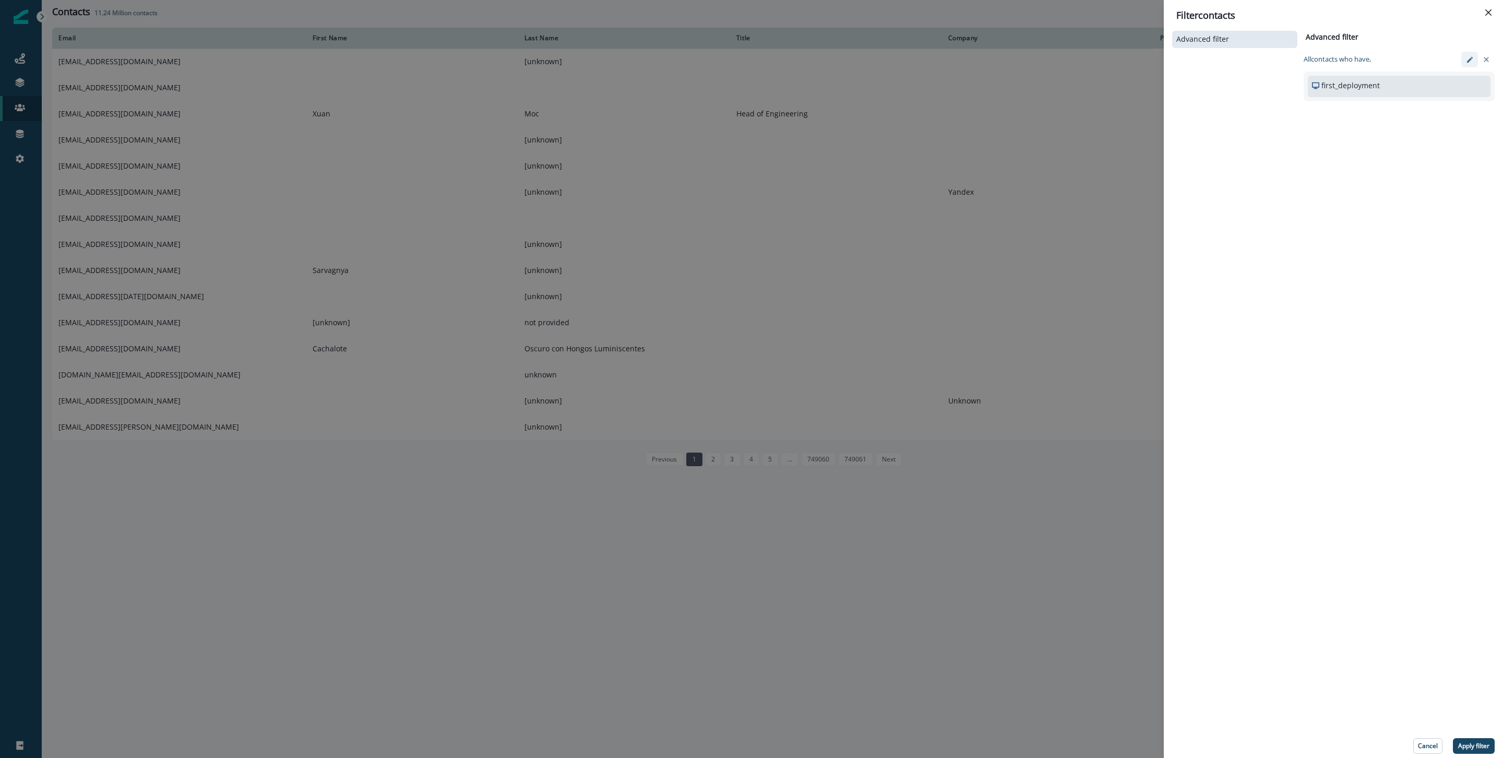
click at [1469, 58] on icon "edit-filter" at bounding box center [1470, 60] width 8 height 8
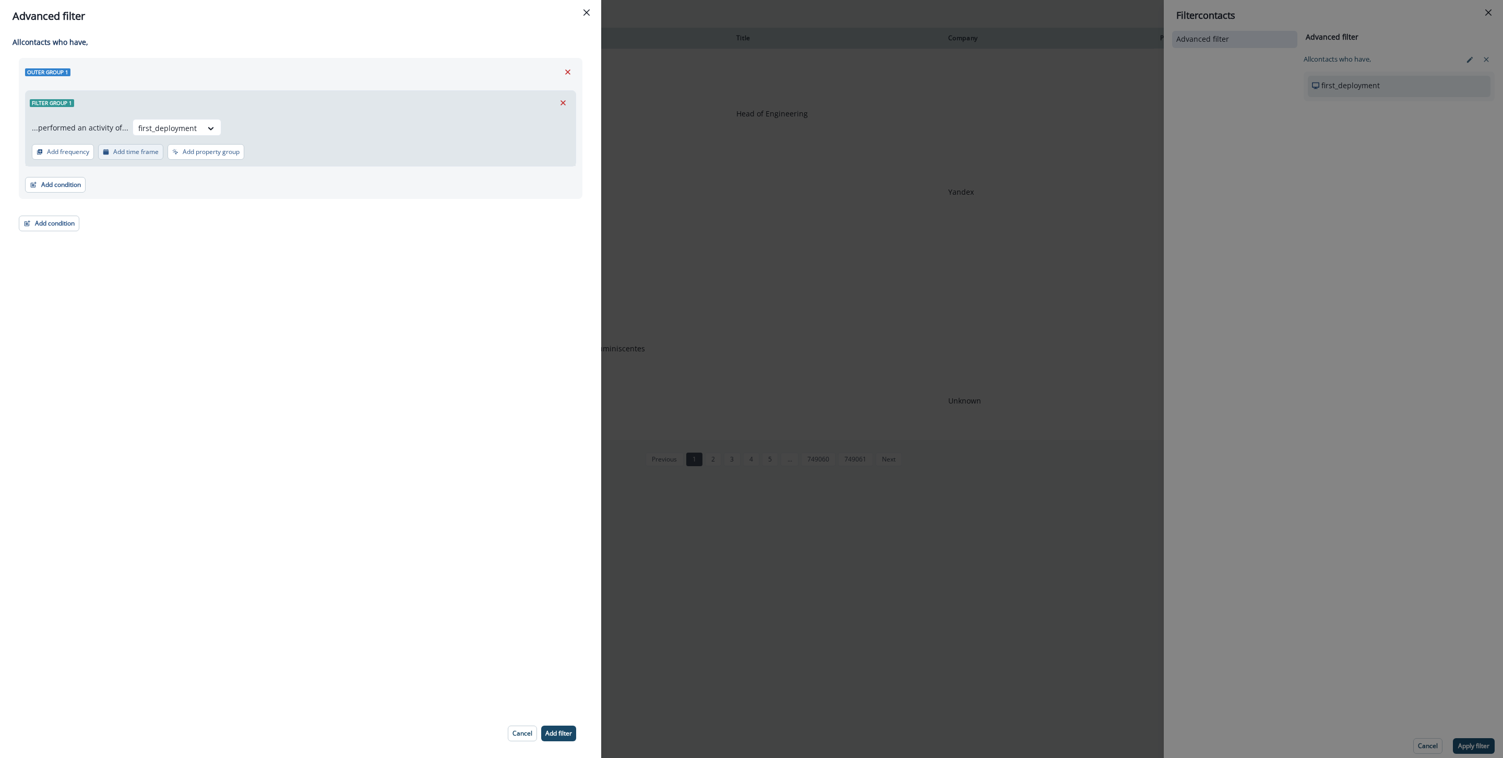
click at [137, 148] on p "Add time frame" at bounding box center [135, 151] width 45 height 7
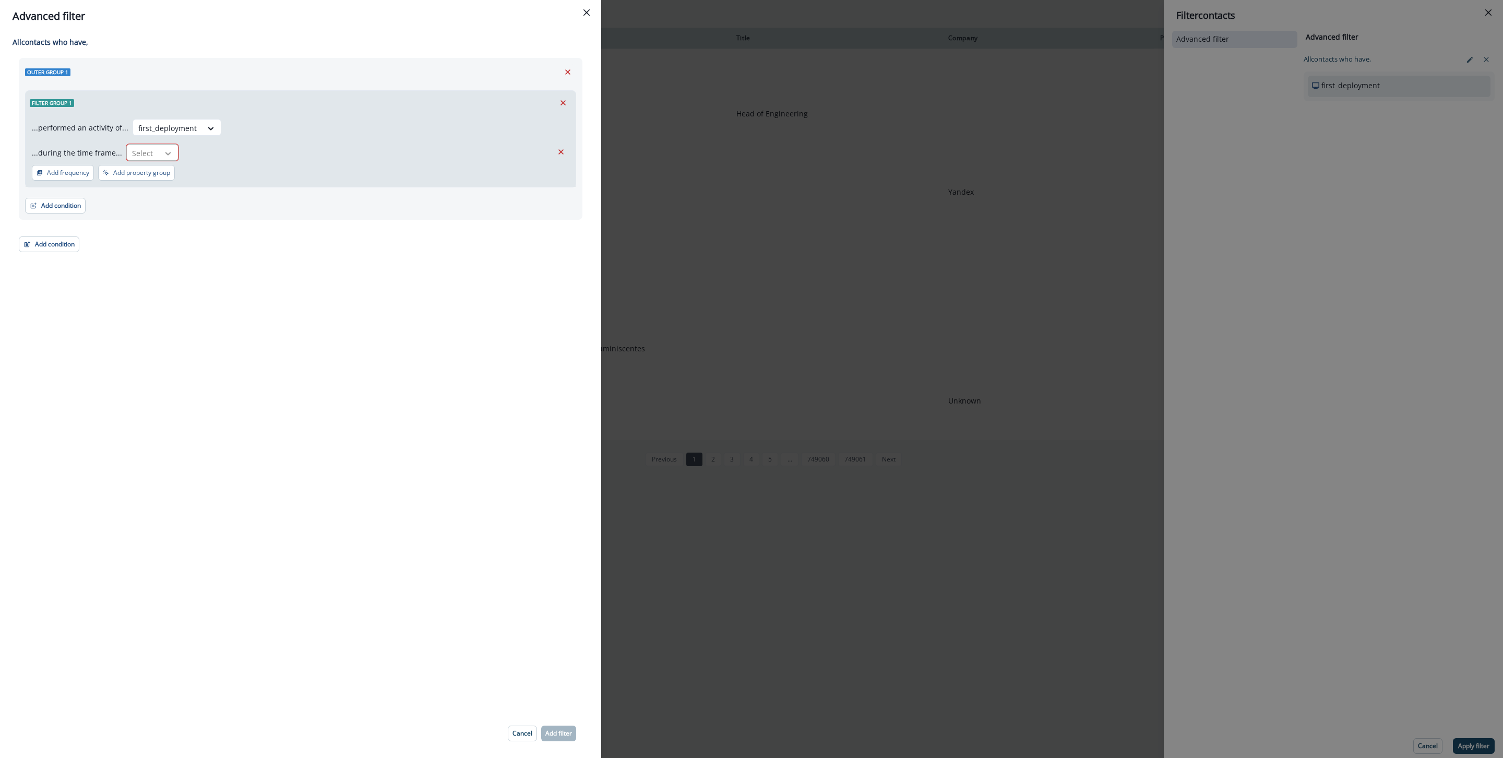
click at [166, 157] on icon at bounding box center [167, 153] width 9 height 10
click at [186, 176] on div "in relative timeframe between (inclusive)" at bounding box center [201, 176] width 156 height 19
click at [330, 153] on input "text" at bounding box center [344, 152] width 80 height 17
click at [260, 148] on div at bounding box center [203, 153] width 143 height 13
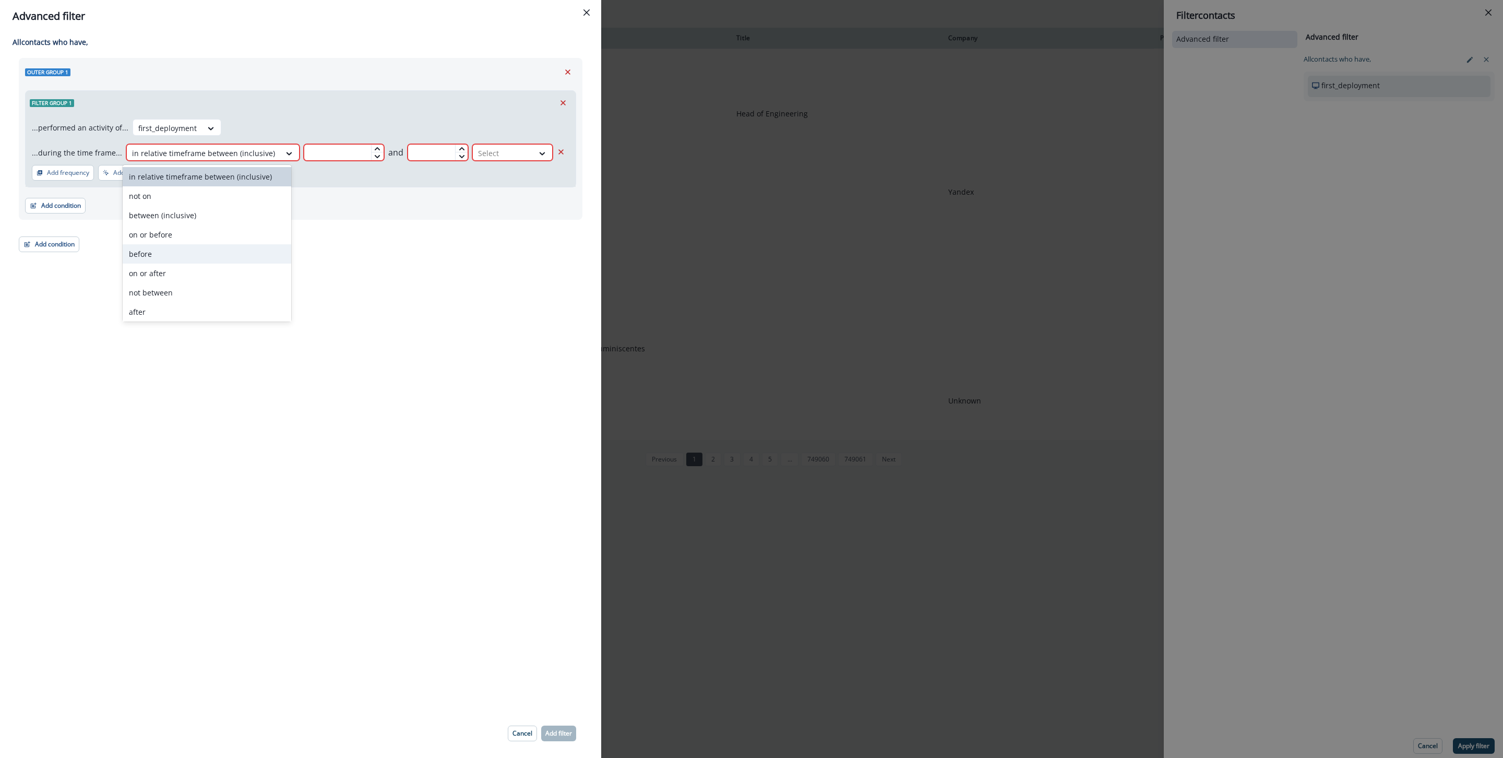
scroll to position [41, 0]
click at [178, 290] on div "in past" at bounding box center [207, 290] width 169 height 19
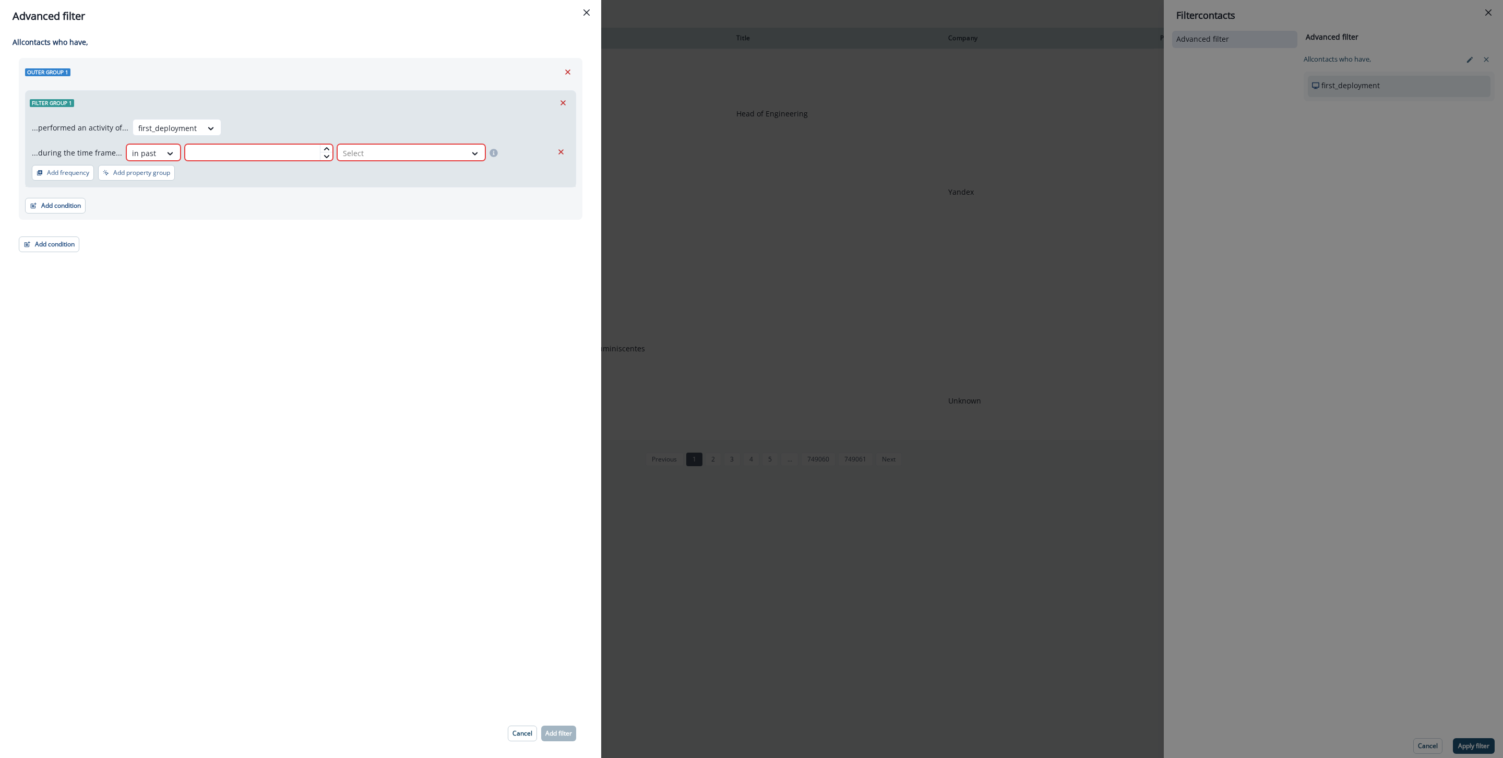
click at [258, 153] on input "text" at bounding box center [259, 152] width 148 height 17
click at [466, 154] on div at bounding box center [475, 153] width 18 height 10
click at [399, 184] on div "day(s)" at bounding box center [407, 176] width 148 height 19
click at [260, 151] on input "**" at bounding box center [259, 152] width 148 height 17
type input "**"
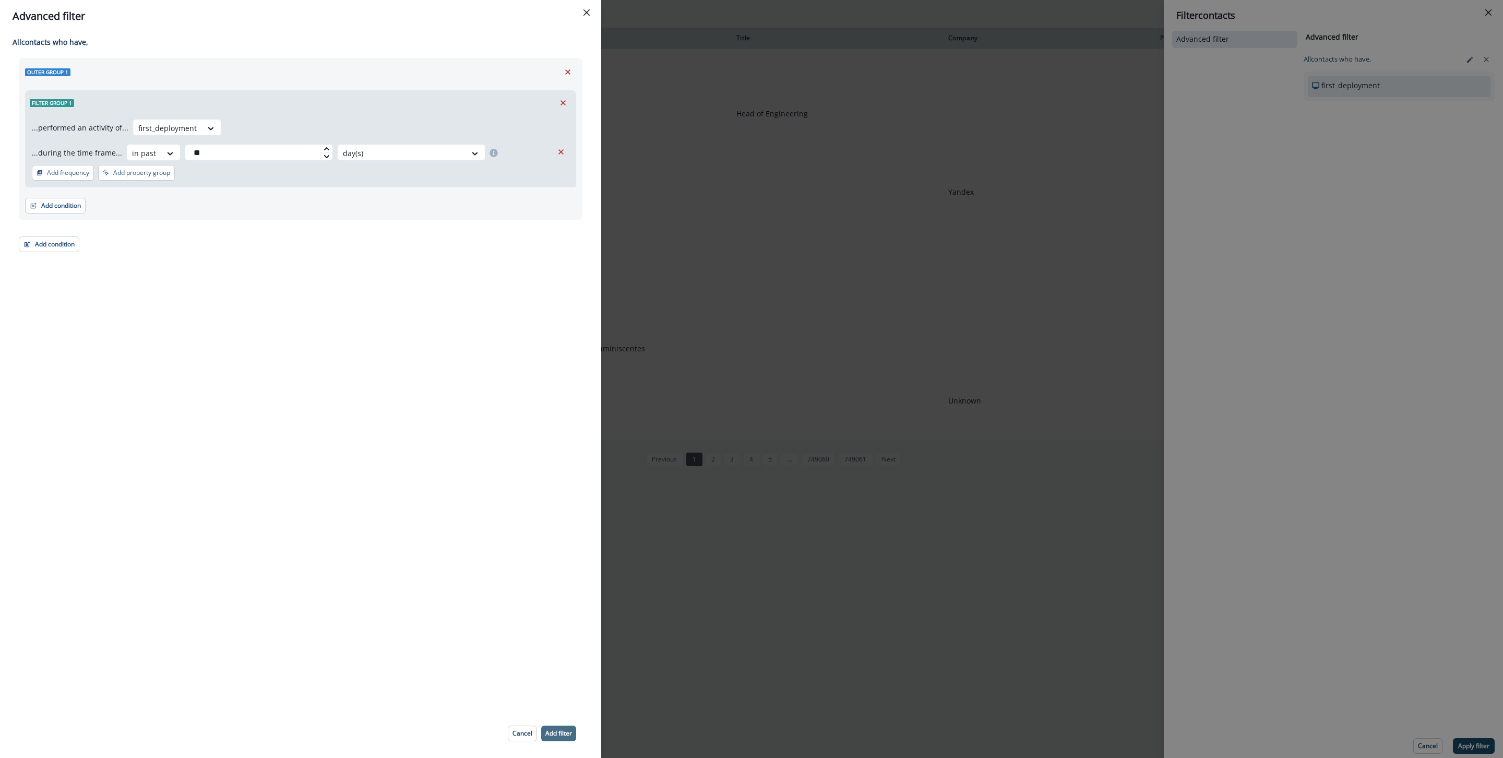
click at [556, 725] on button "Add filter" at bounding box center [558, 733] width 35 height 16
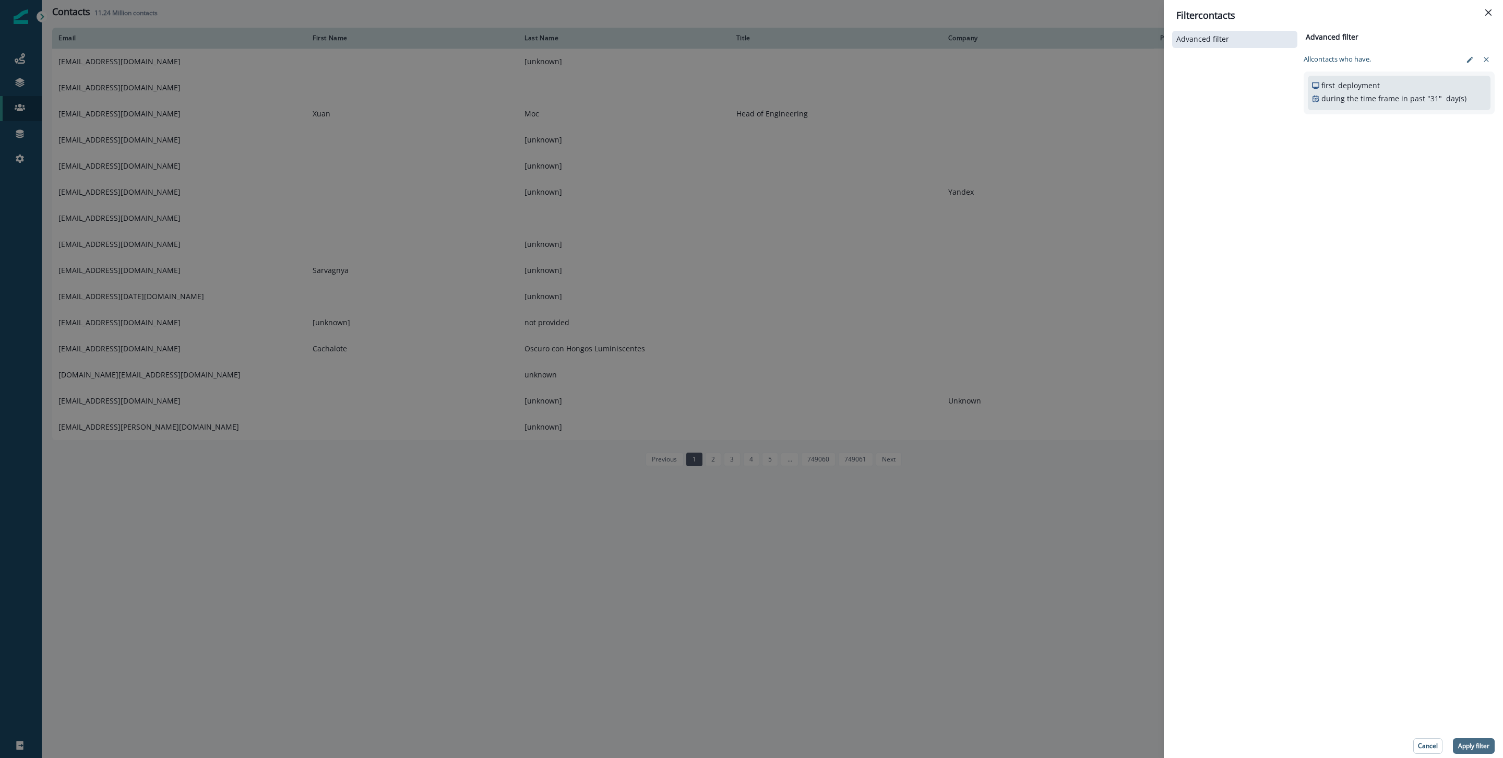
click at [1475, 742] on p "Apply filter" at bounding box center [1473, 745] width 31 height 7
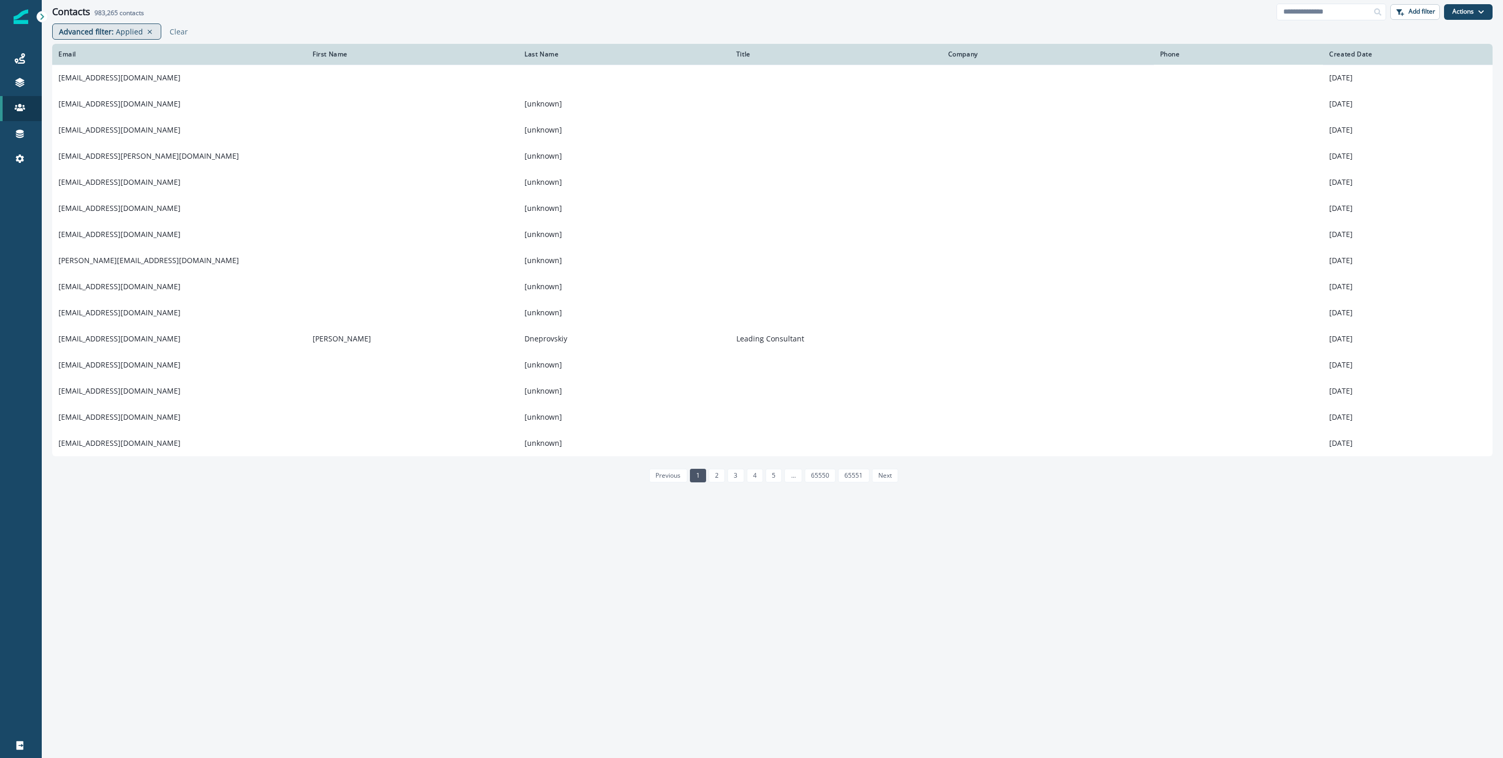
click at [104, 34] on p "Advanced filter :" at bounding box center [86, 31] width 55 height 11
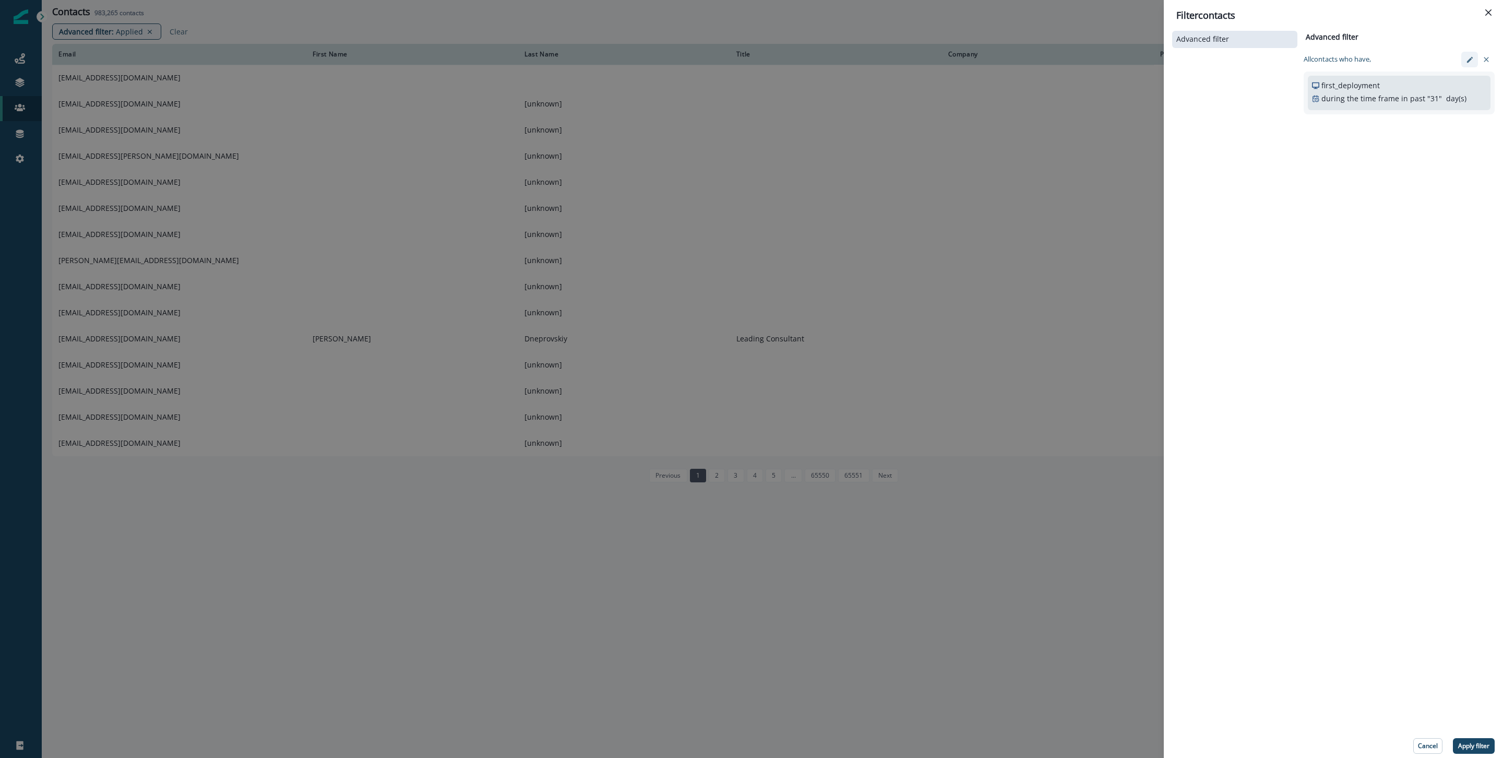
click at [1471, 53] on button "edit-filter" at bounding box center [1469, 60] width 17 height 16
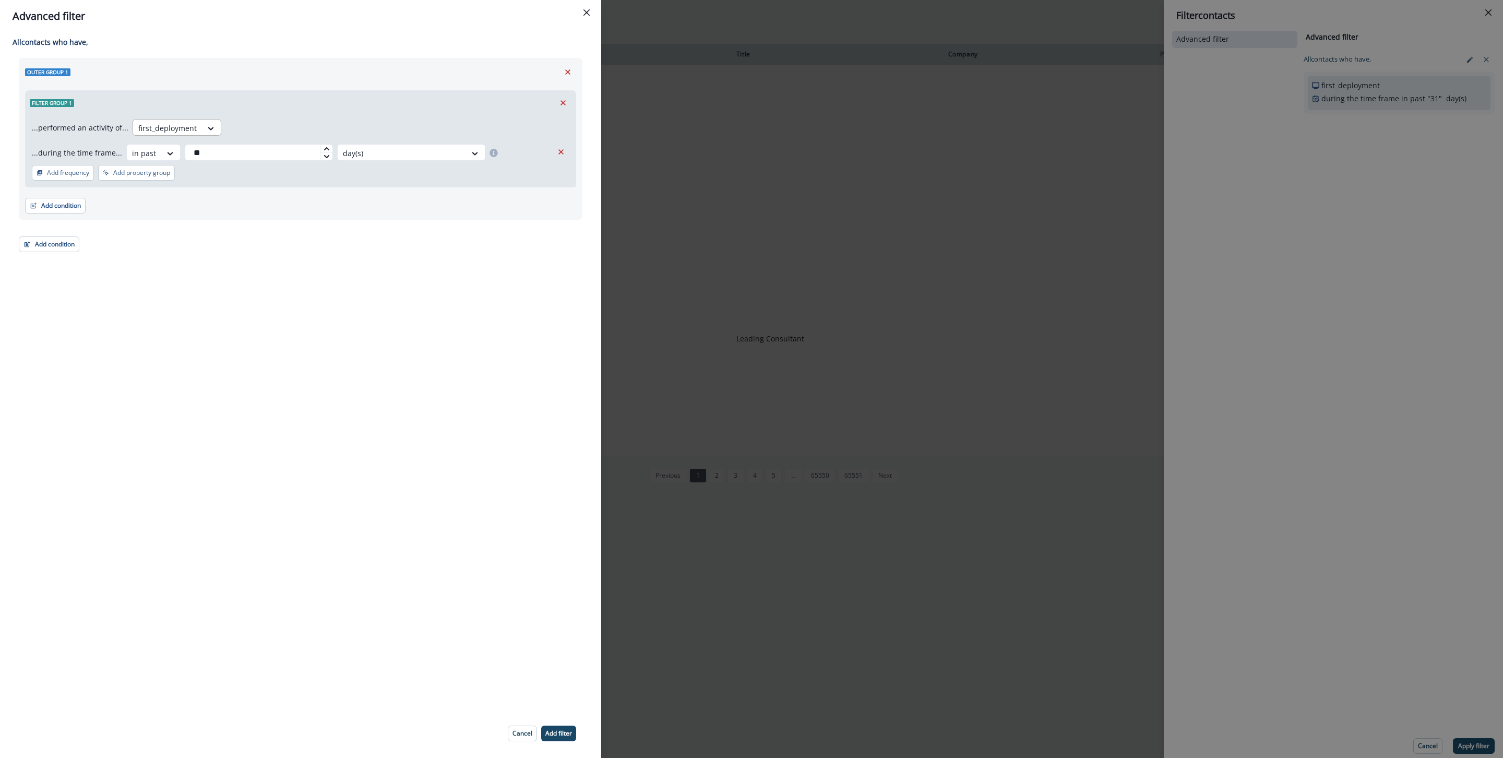
click at [164, 133] on div at bounding box center [167, 128] width 58 height 13
click at [174, 211] on div "activation_moment" at bounding box center [196, 209] width 135 height 19
click at [560, 730] on p "Add filter" at bounding box center [558, 733] width 27 height 7
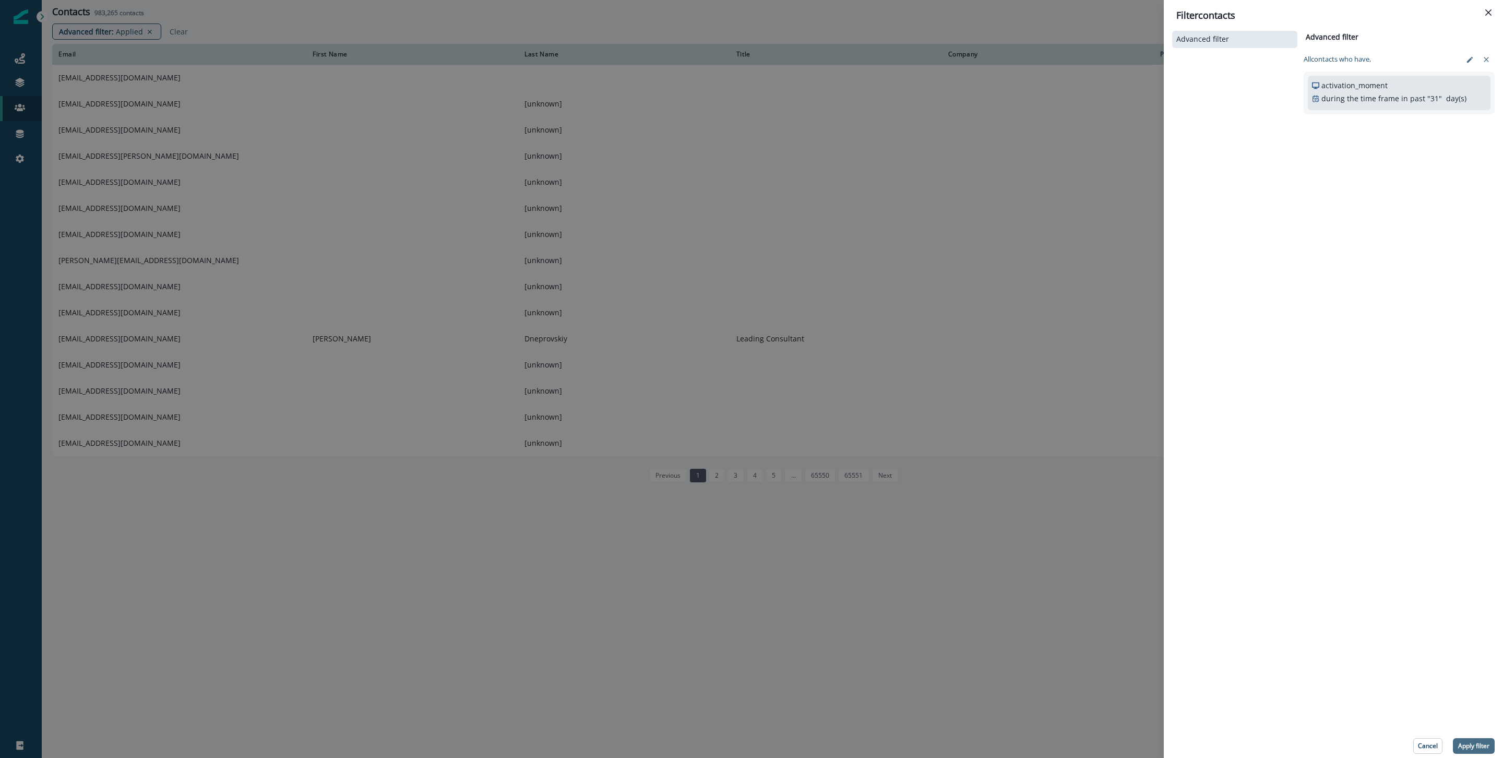
click at [1479, 751] on button "Apply filter" at bounding box center [1474, 746] width 42 height 16
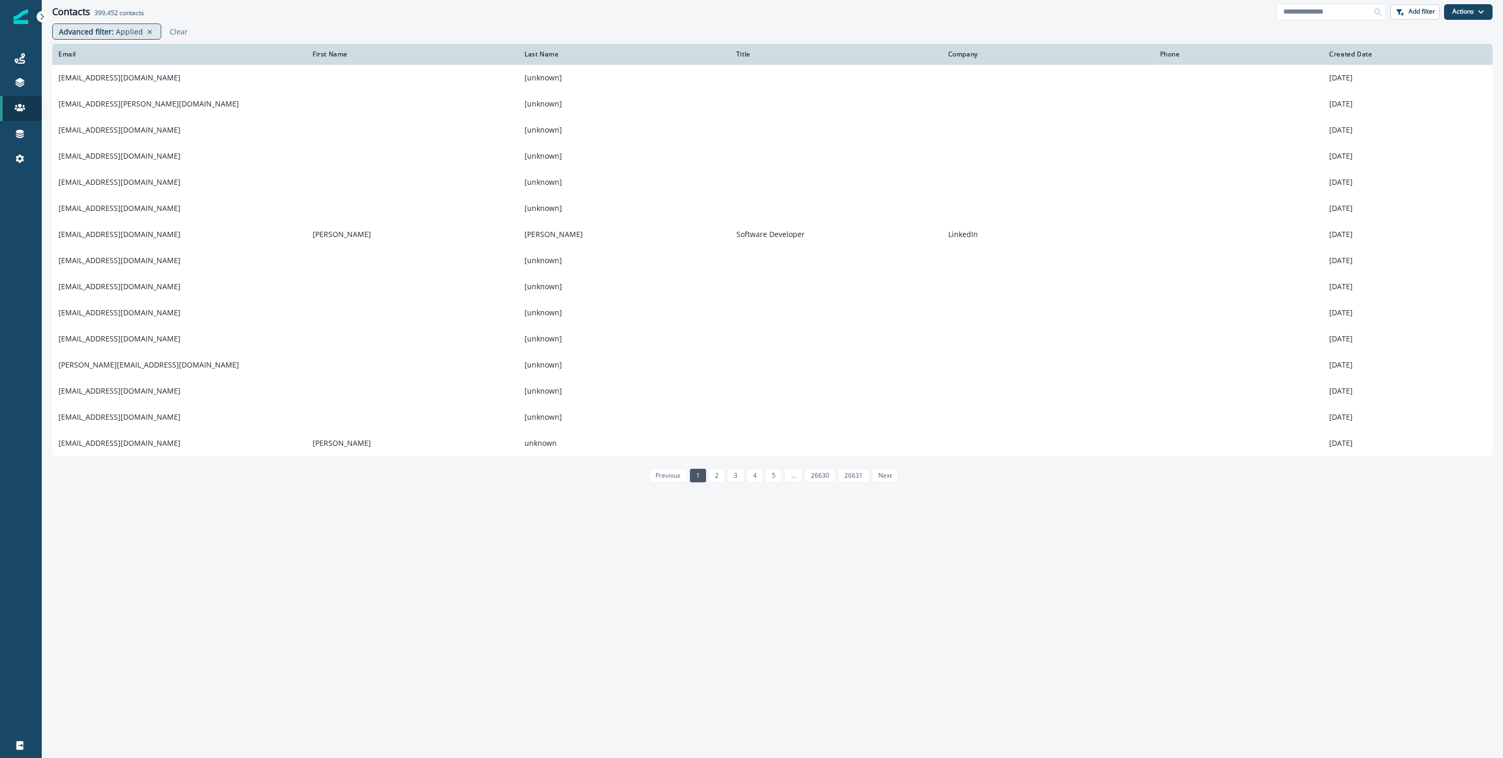
click at [111, 29] on p "Advanced filter :" at bounding box center [86, 31] width 55 height 11
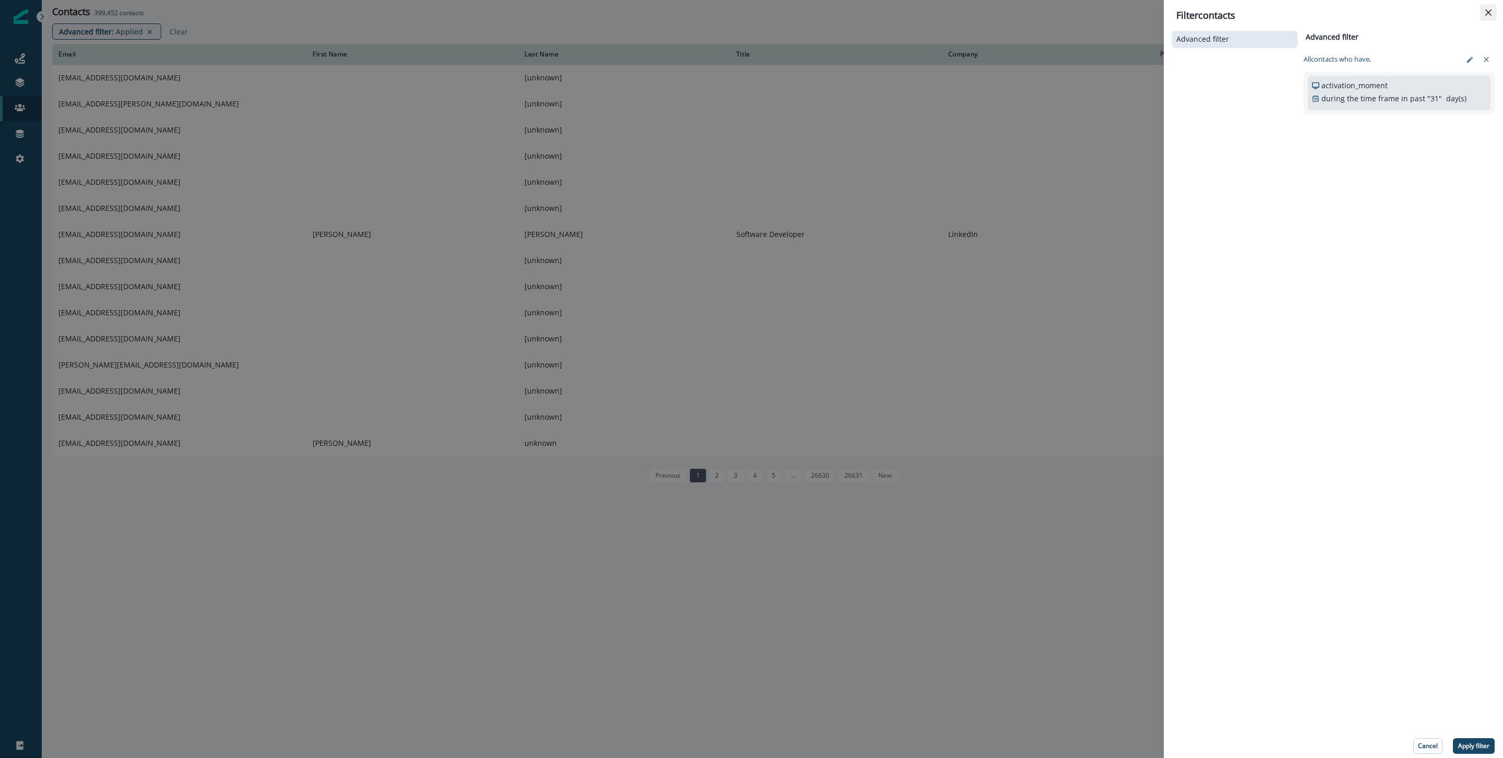
click at [1487, 16] on button "Close" at bounding box center [1488, 12] width 17 height 17
